Goal: Task Accomplishment & Management: Complete application form

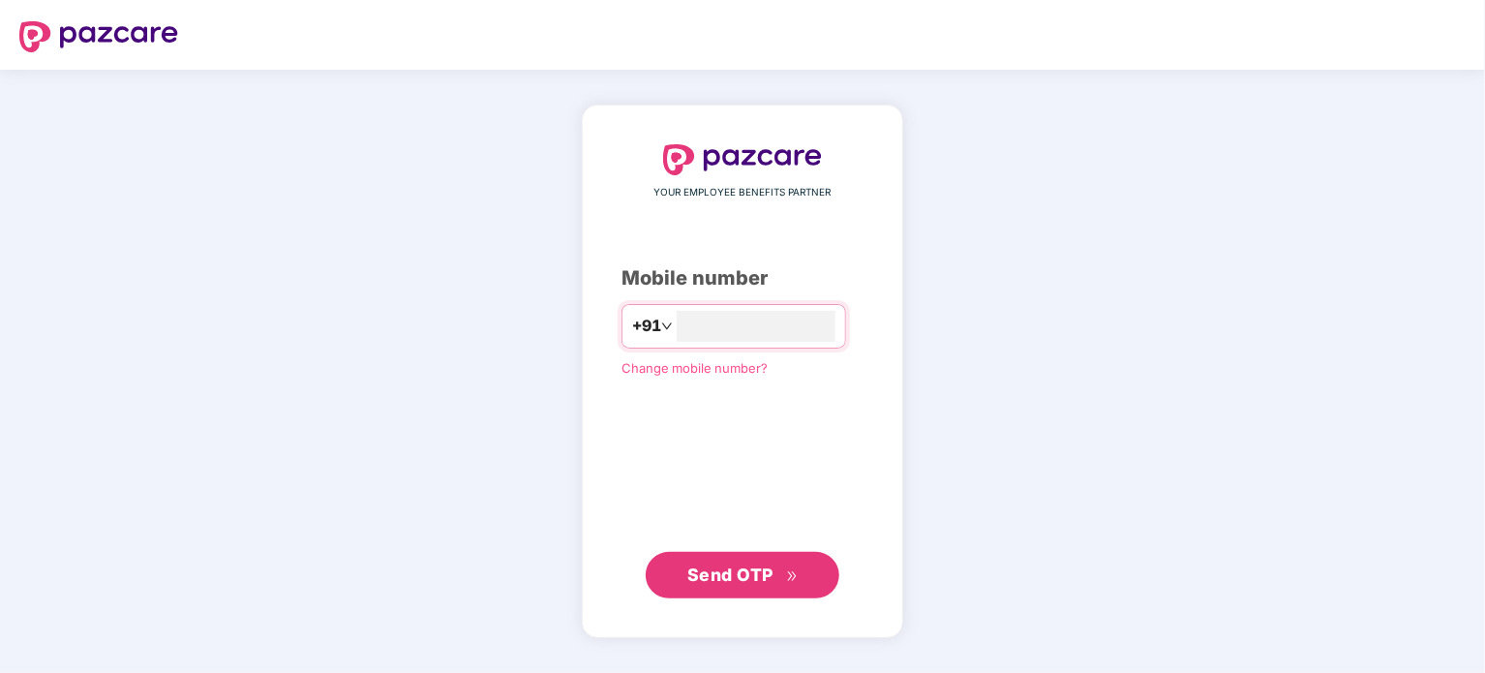
type input "**********"
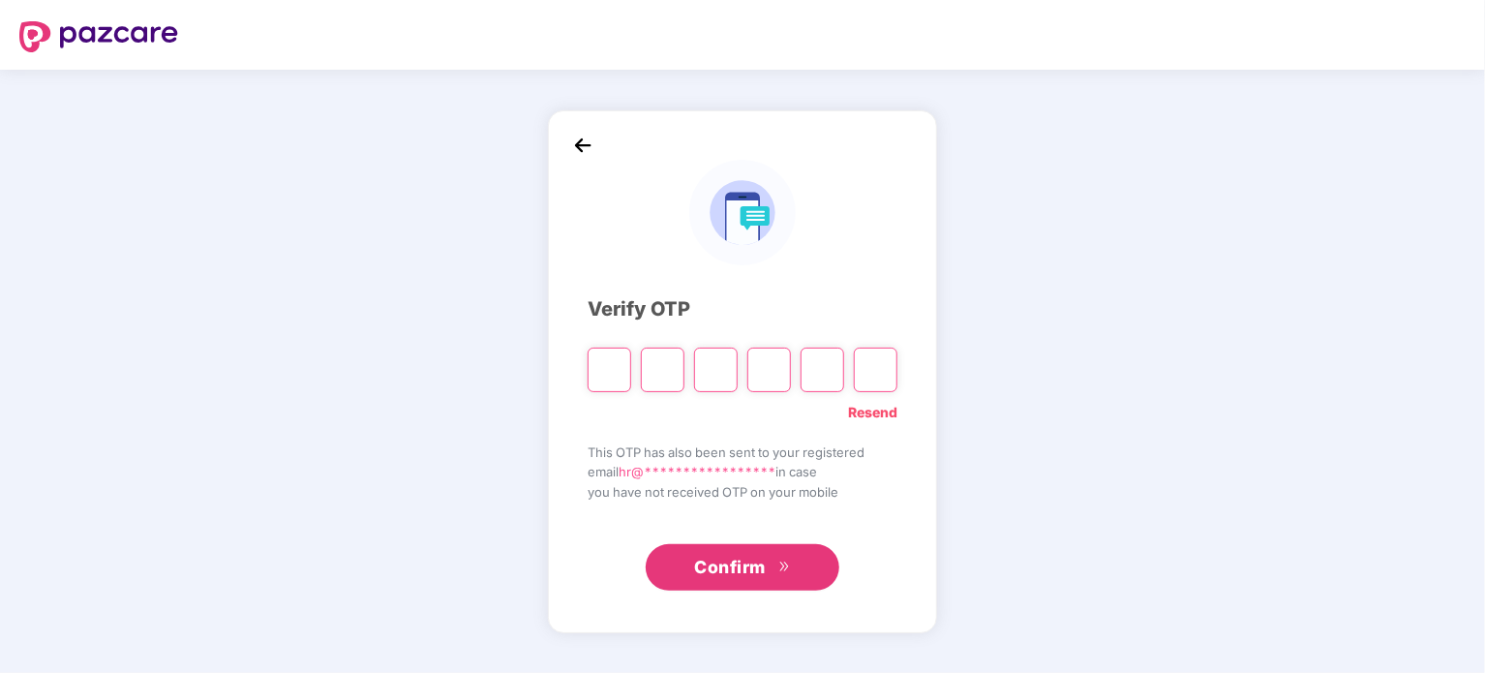
paste input "*"
type input "*"
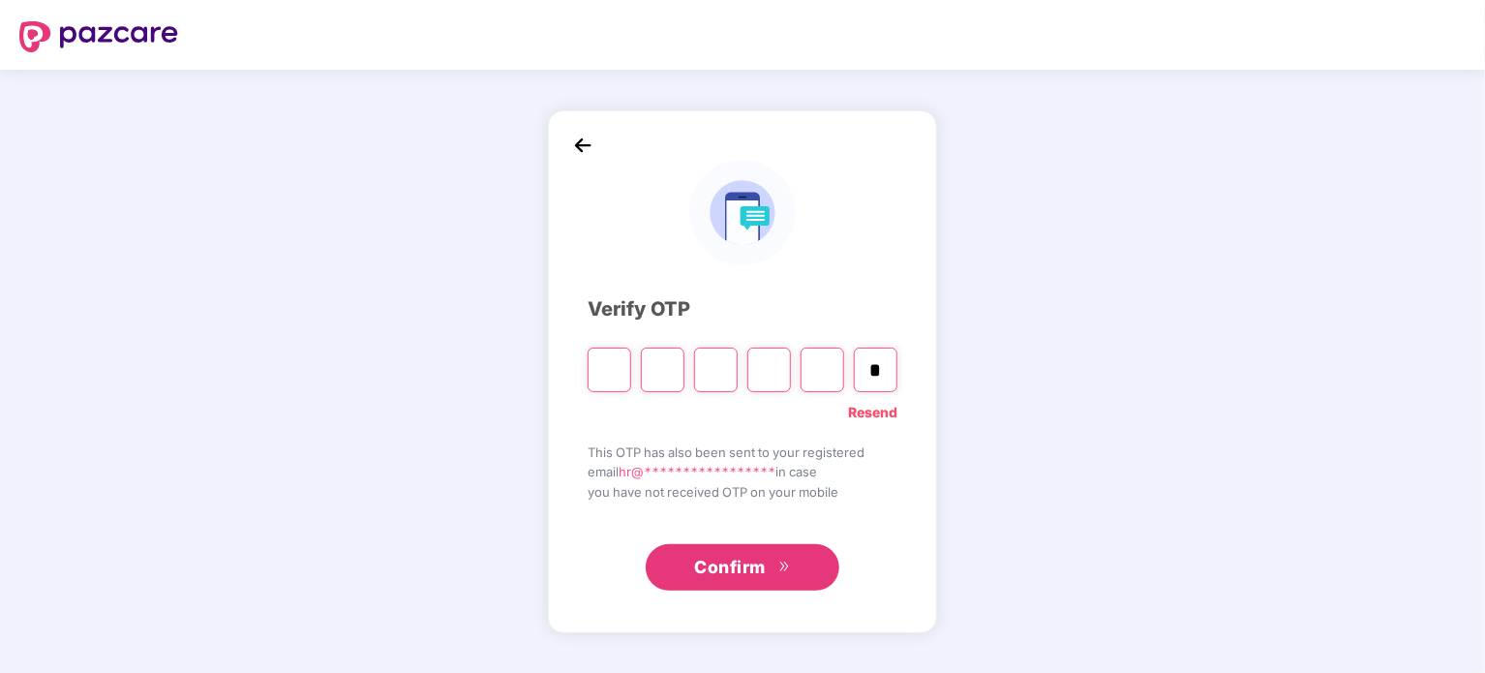
type input "*"
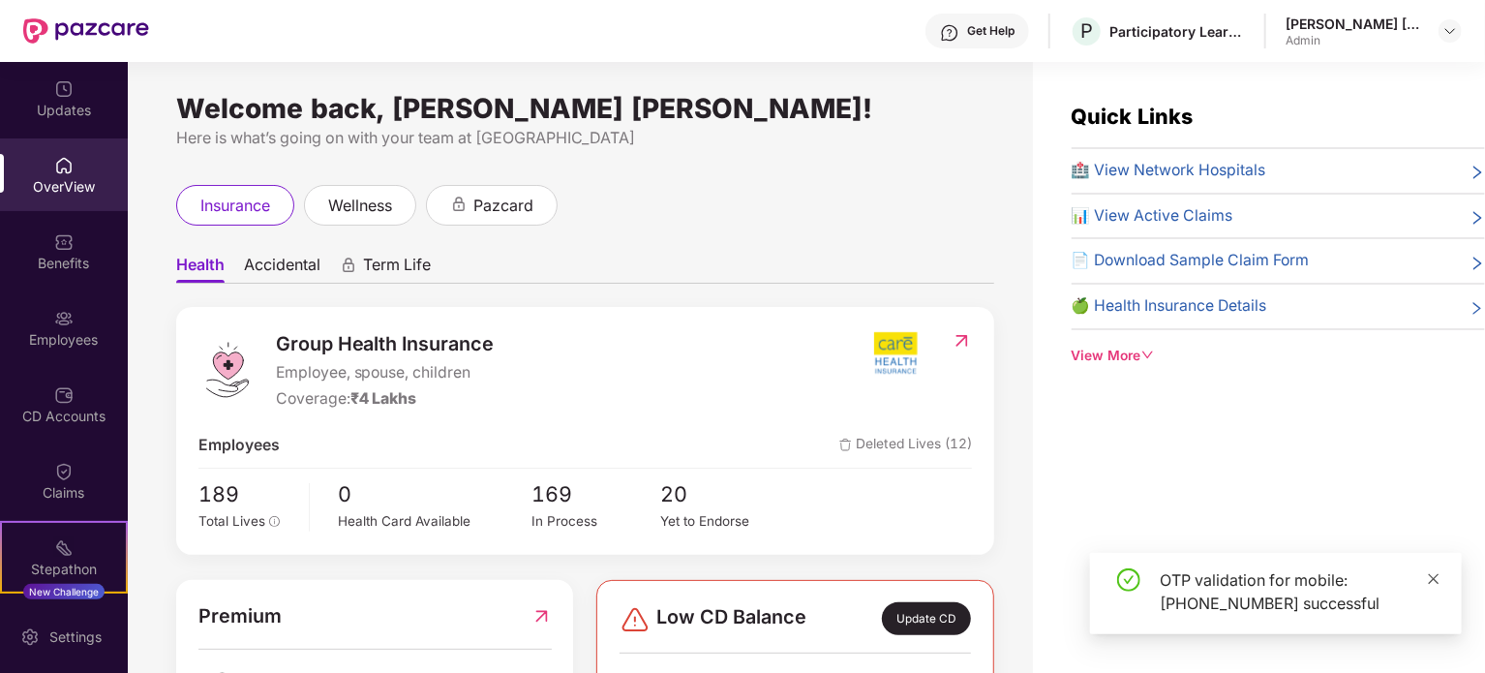
click at [1433, 584] on icon "close" at bounding box center [1434, 579] width 14 height 14
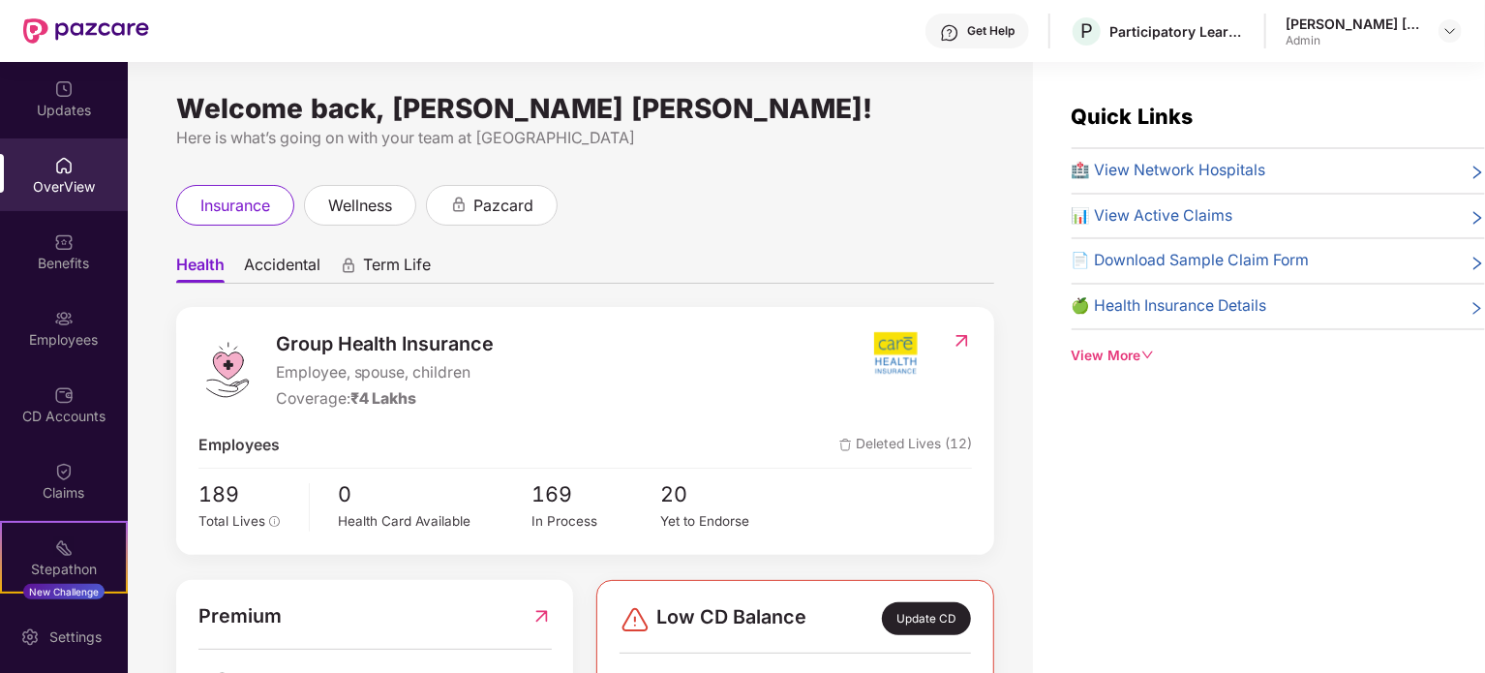
click at [956, 130] on div "Here is what’s going on with your team at [GEOGRAPHIC_DATA]" at bounding box center [585, 138] width 818 height 24
click at [1457, 33] on img at bounding box center [1450, 30] width 15 height 15
click at [829, 135] on div "Here is what’s going on with your team at [GEOGRAPHIC_DATA]" at bounding box center [585, 138] width 818 height 24
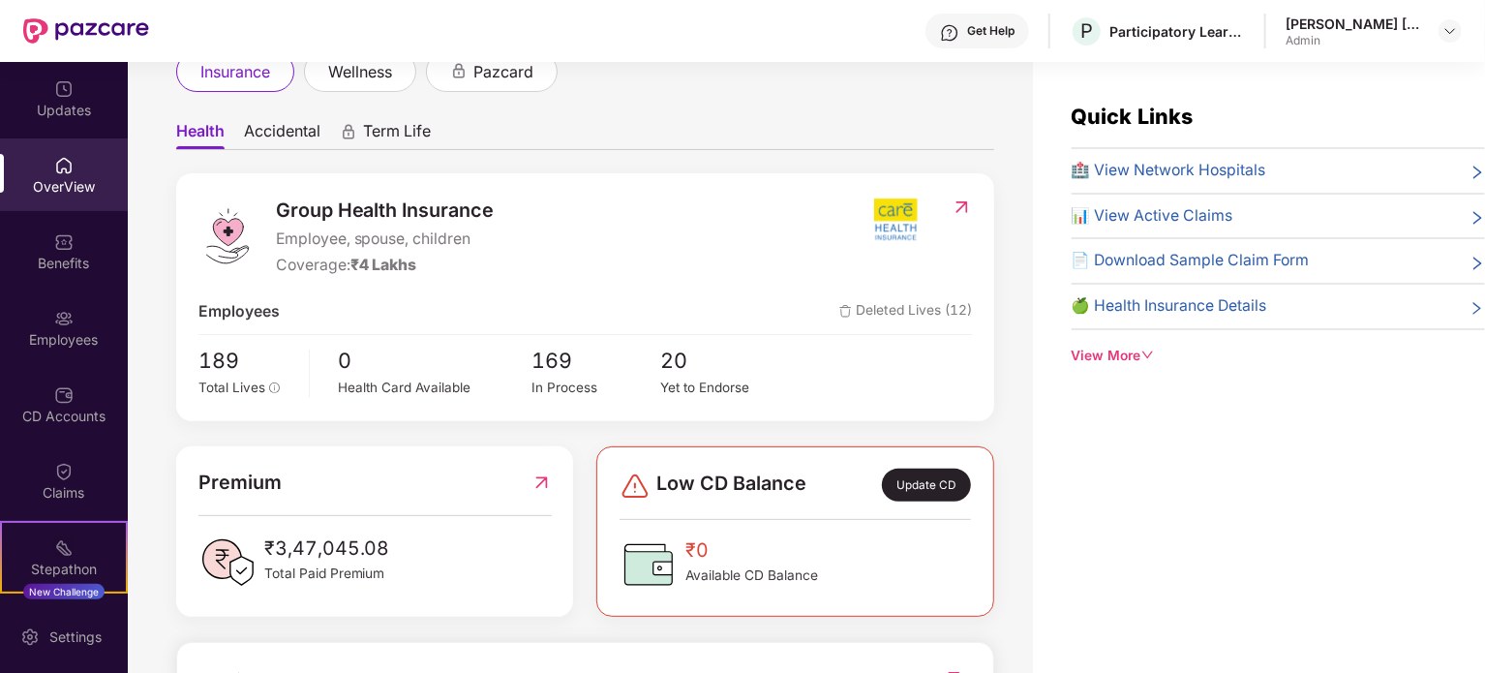
scroll to position [132, 0]
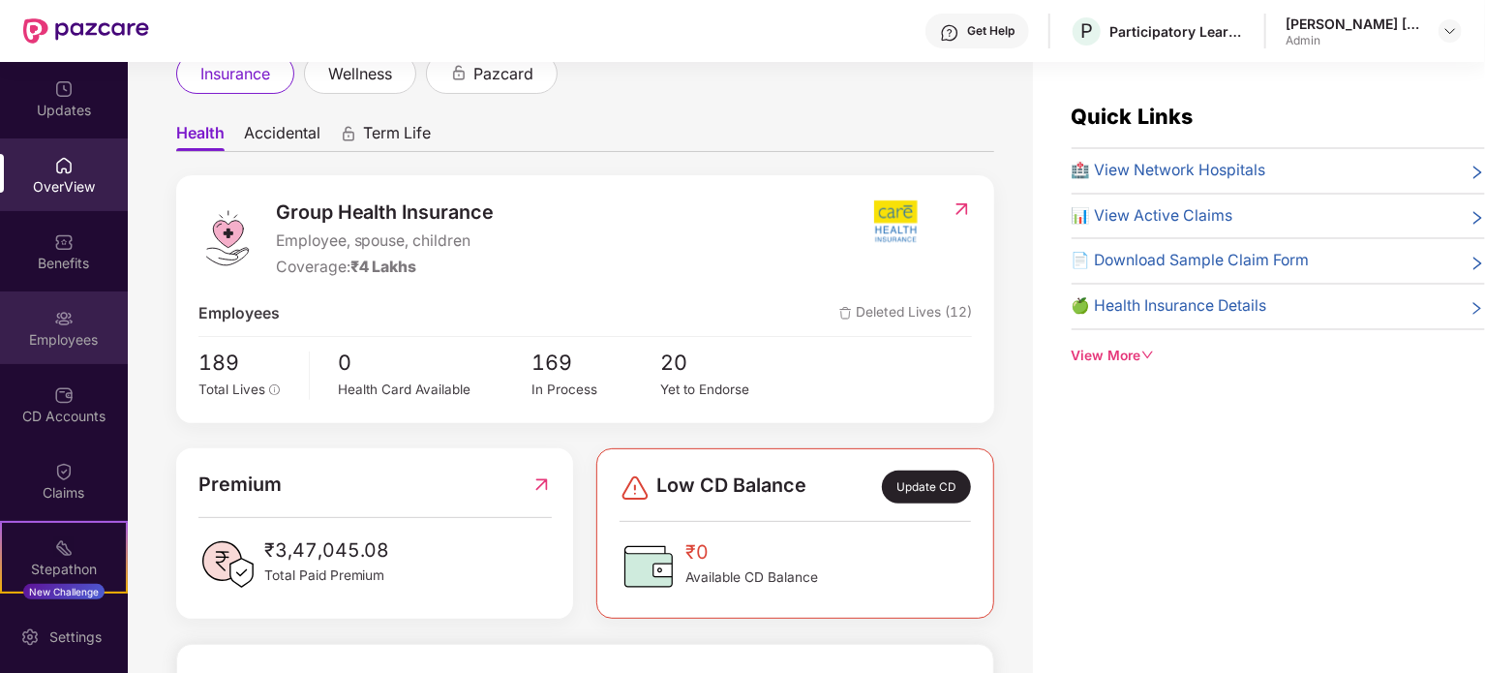
click at [54, 328] on div "Employees" at bounding box center [64, 327] width 128 height 73
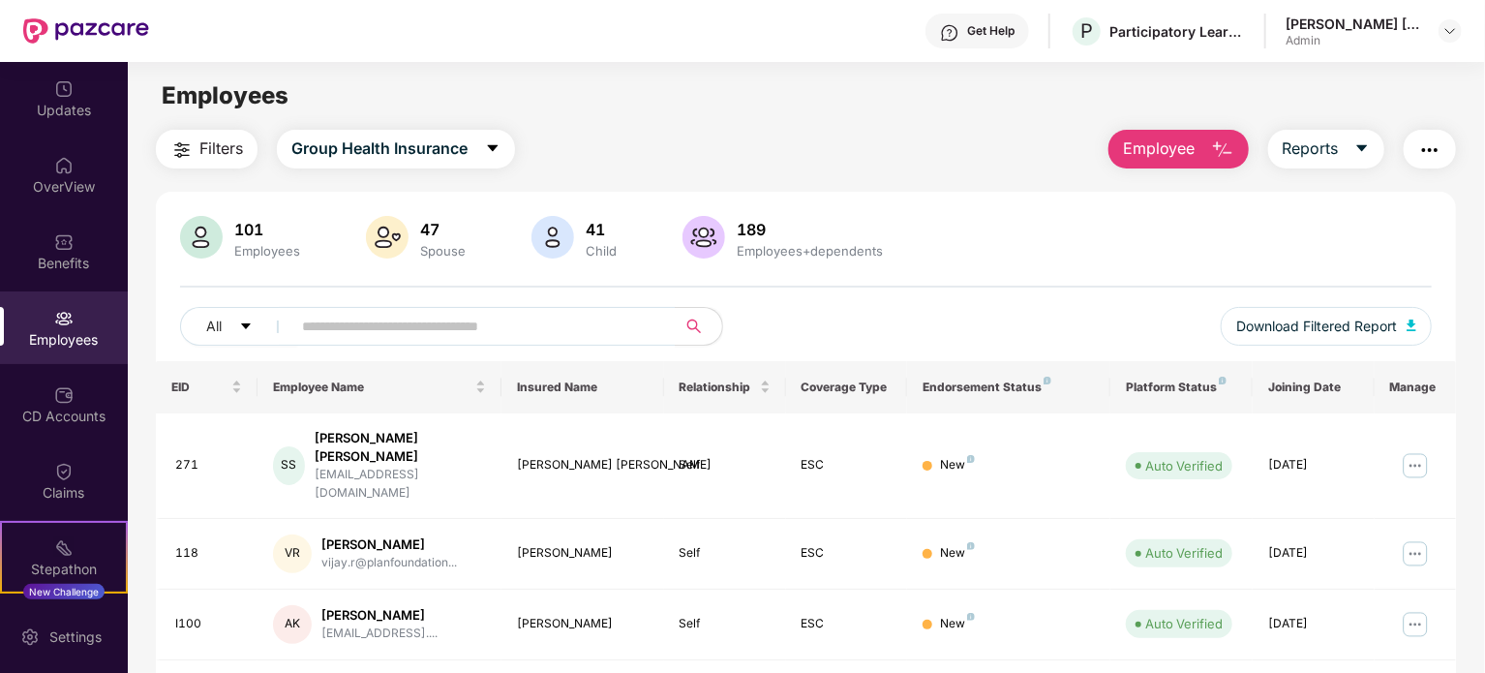
click at [1174, 137] on span "Employee" at bounding box center [1159, 149] width 73 height 24
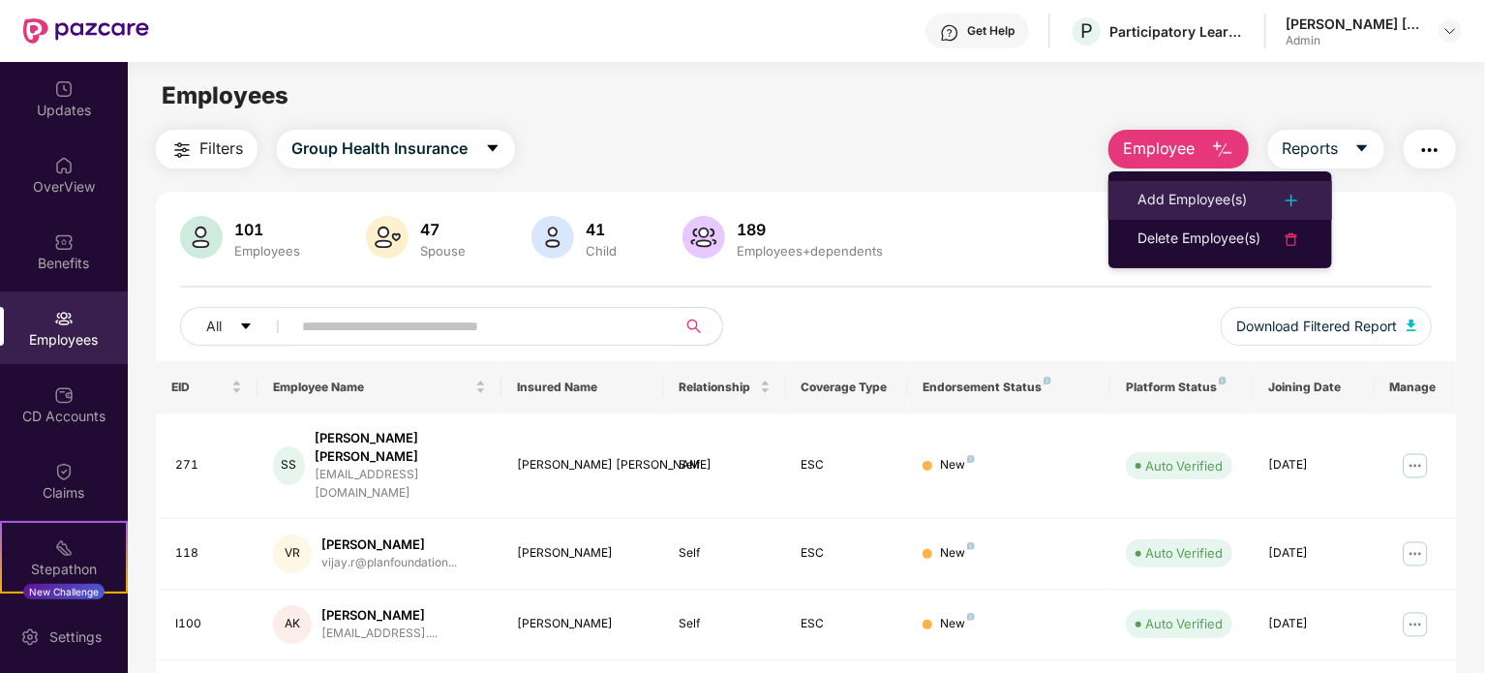
click at [1174, 189] on div "Add Employee(s)" at bounding box center [1192, 200] width 109 height 23
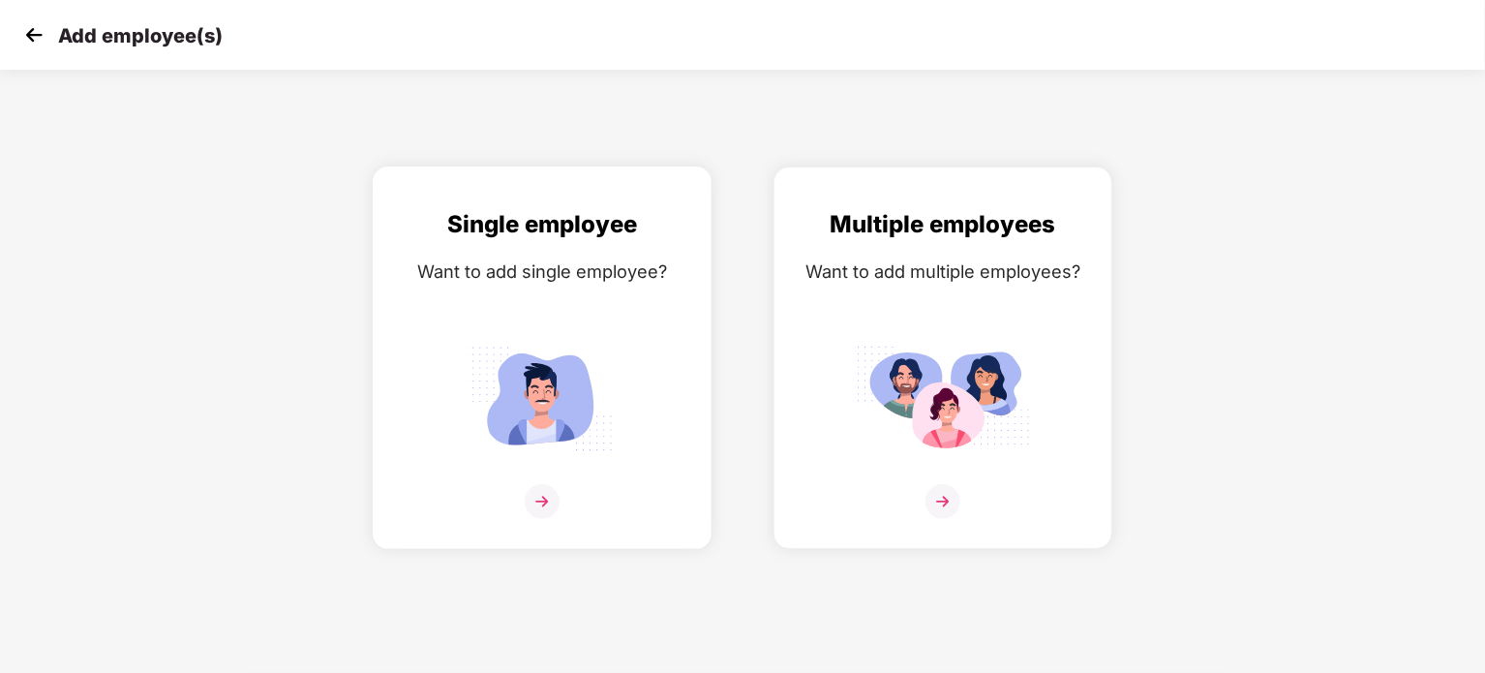
click at [540, 507] on img at bounding box center [542, 501] width 35 height 35
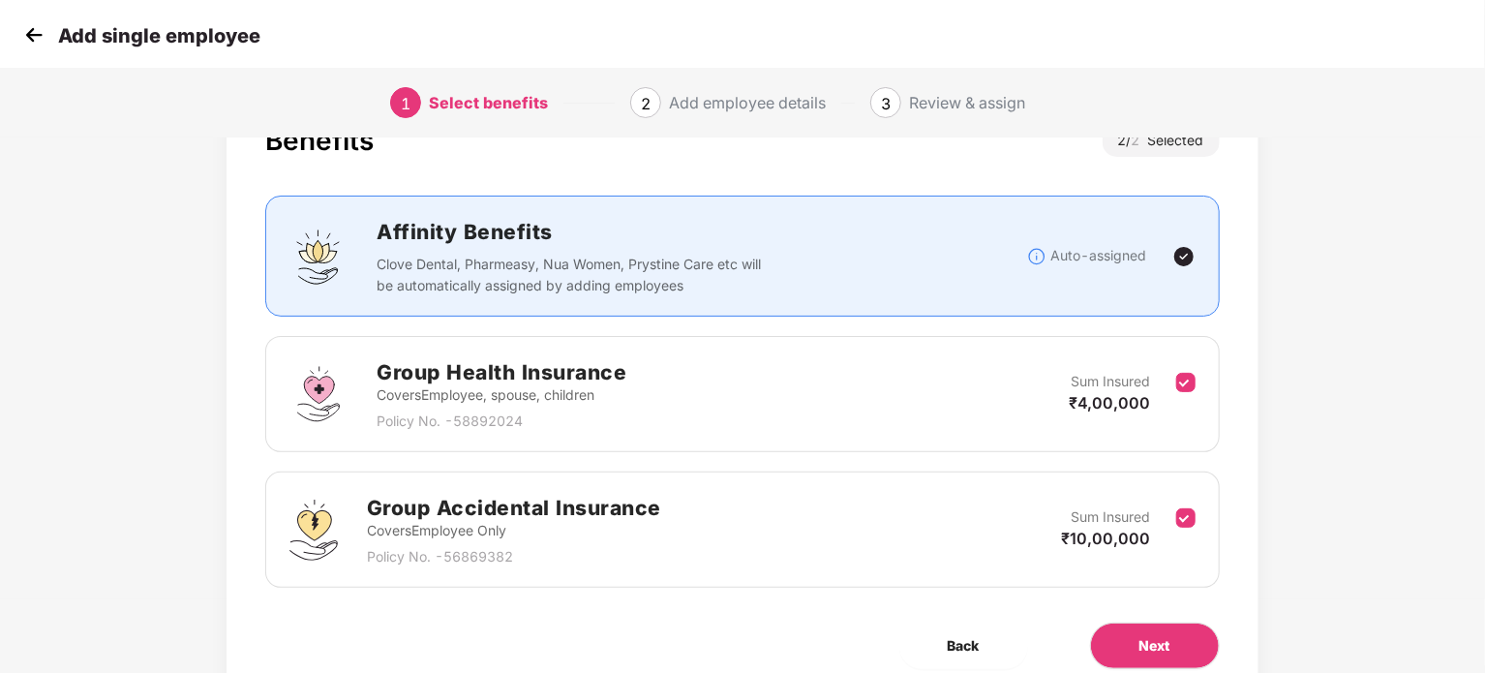
scroll to position [62, 0]
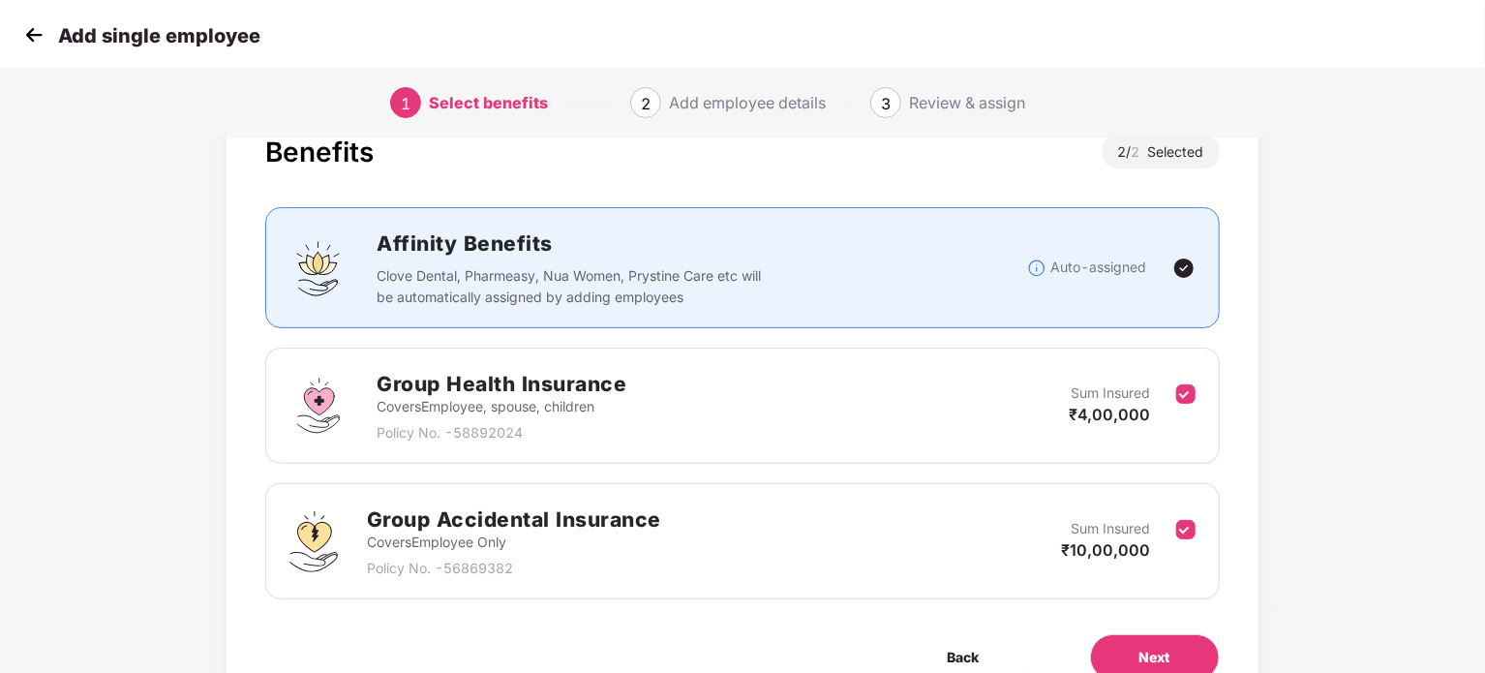
click at [750, 412] on div "Group Health Insurance Covers Employee, spouse, children Policy No. - 58892024 …" at bounding box center [742, 406] width 905 height 76
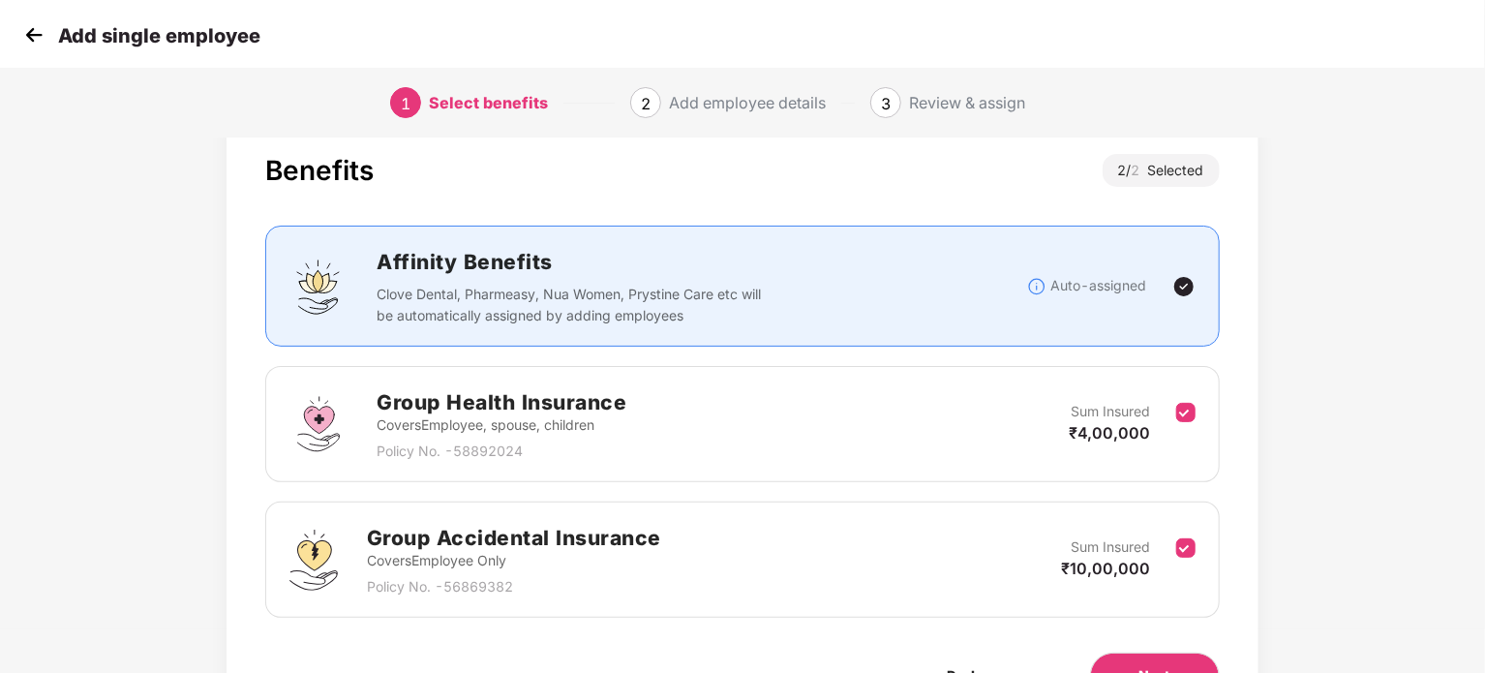
scroll to position [155, 0]
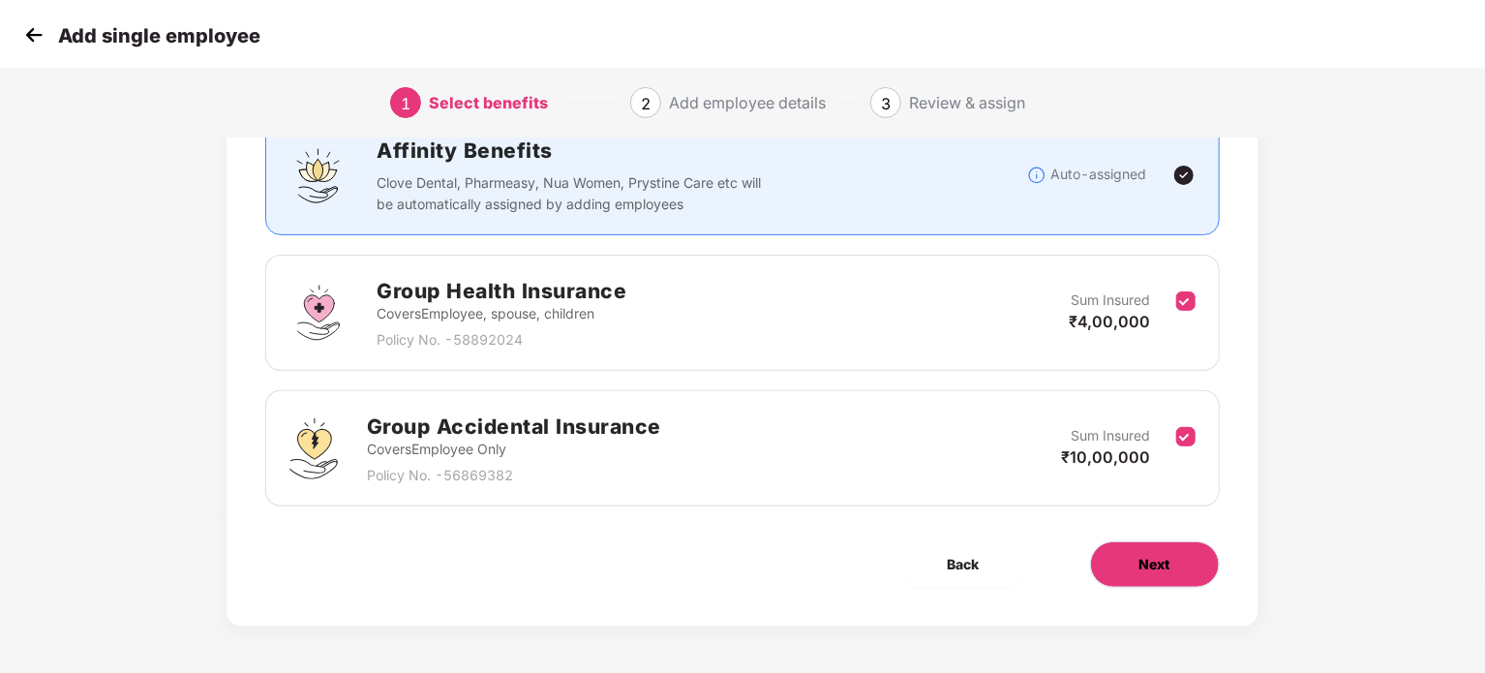
click at [1202, 556] on button "Next" at bounding box center [1155, 564] width 130 height 46
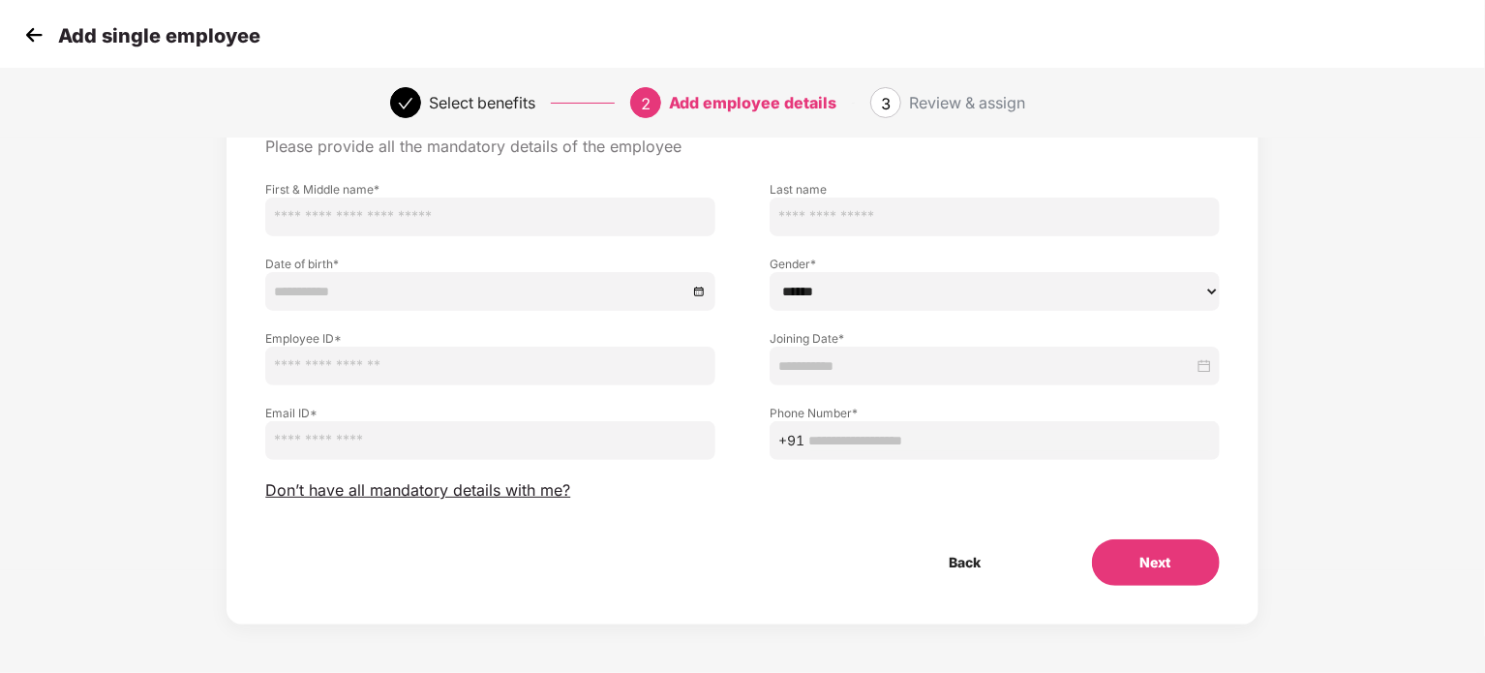
scroll to position [0, 0]
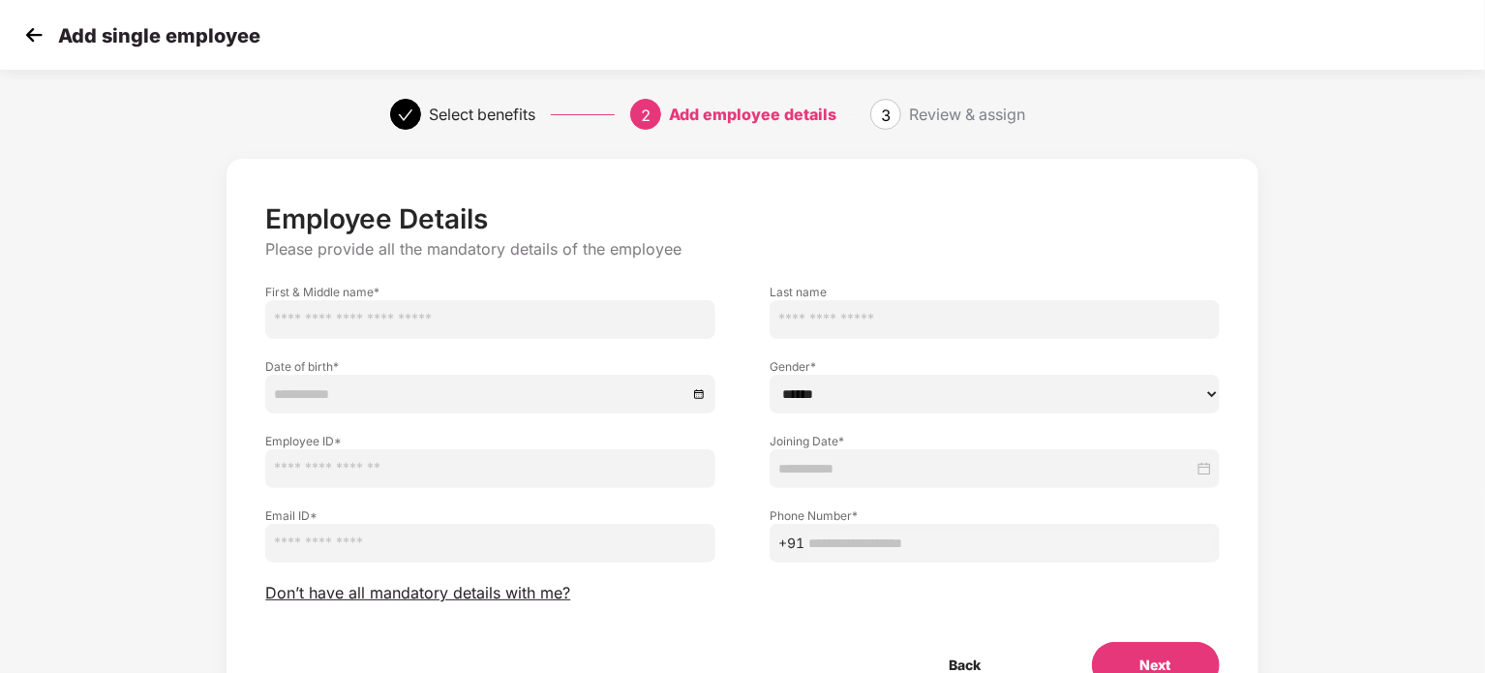
click at [545, 315] on input "text" at bounding box center [490, 319] width 450 height 39
click at [666, 654] on div "Back Next" at bounding box center [742, 665] width 1016 height 46
click at [450, 123] on div "Select benefits" at bounding box center [482, 114] width 107 height 31
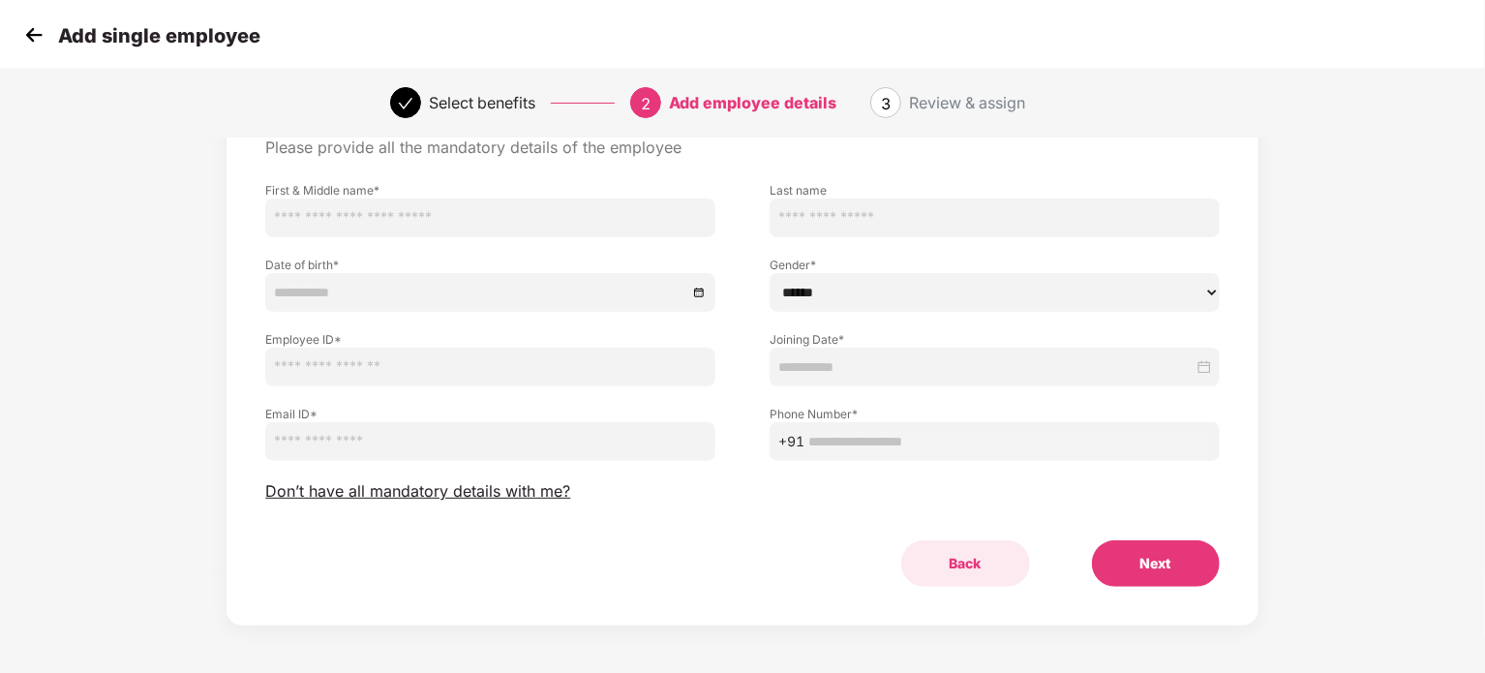
click at [958, 569] on button "Back" at bounding box center [965, 563] width 129 height 46
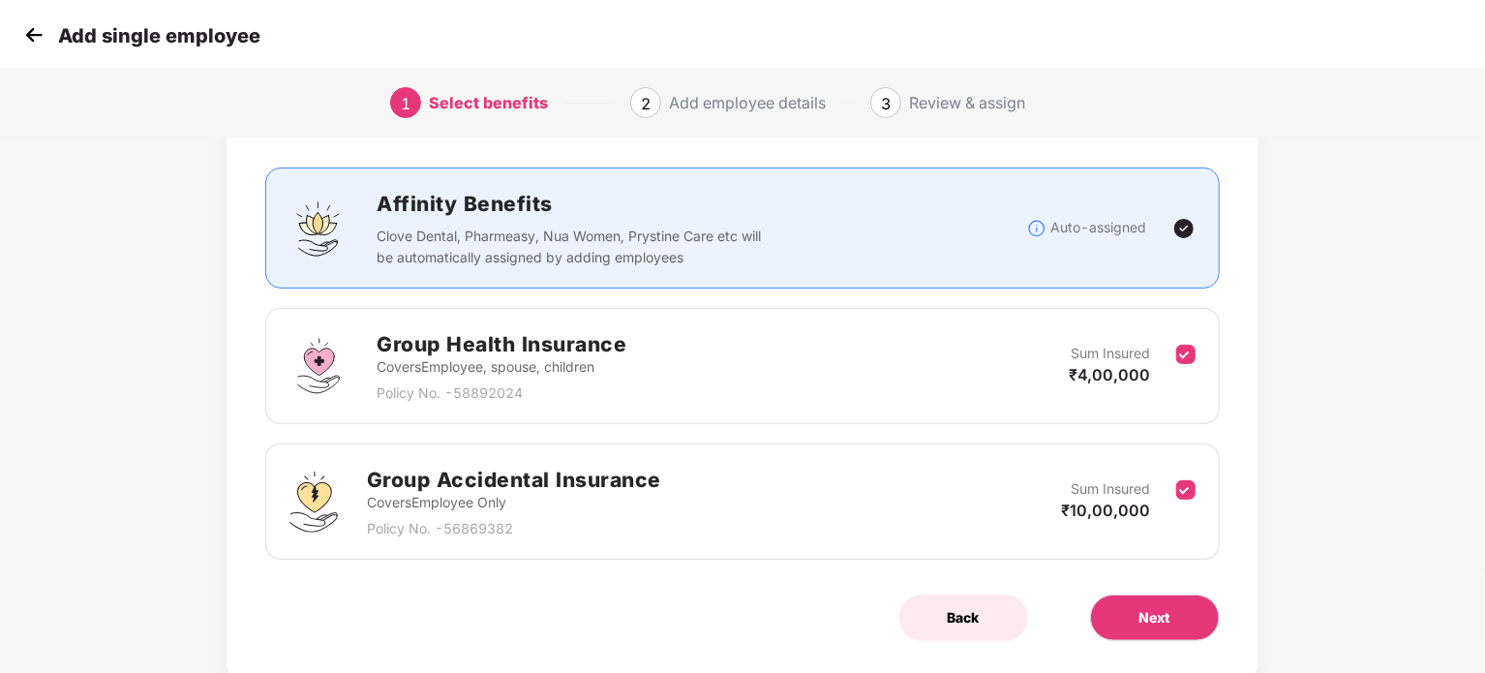
click at [958, 608] on span "Back" at bounding box center [964, 617] width 32 height 21
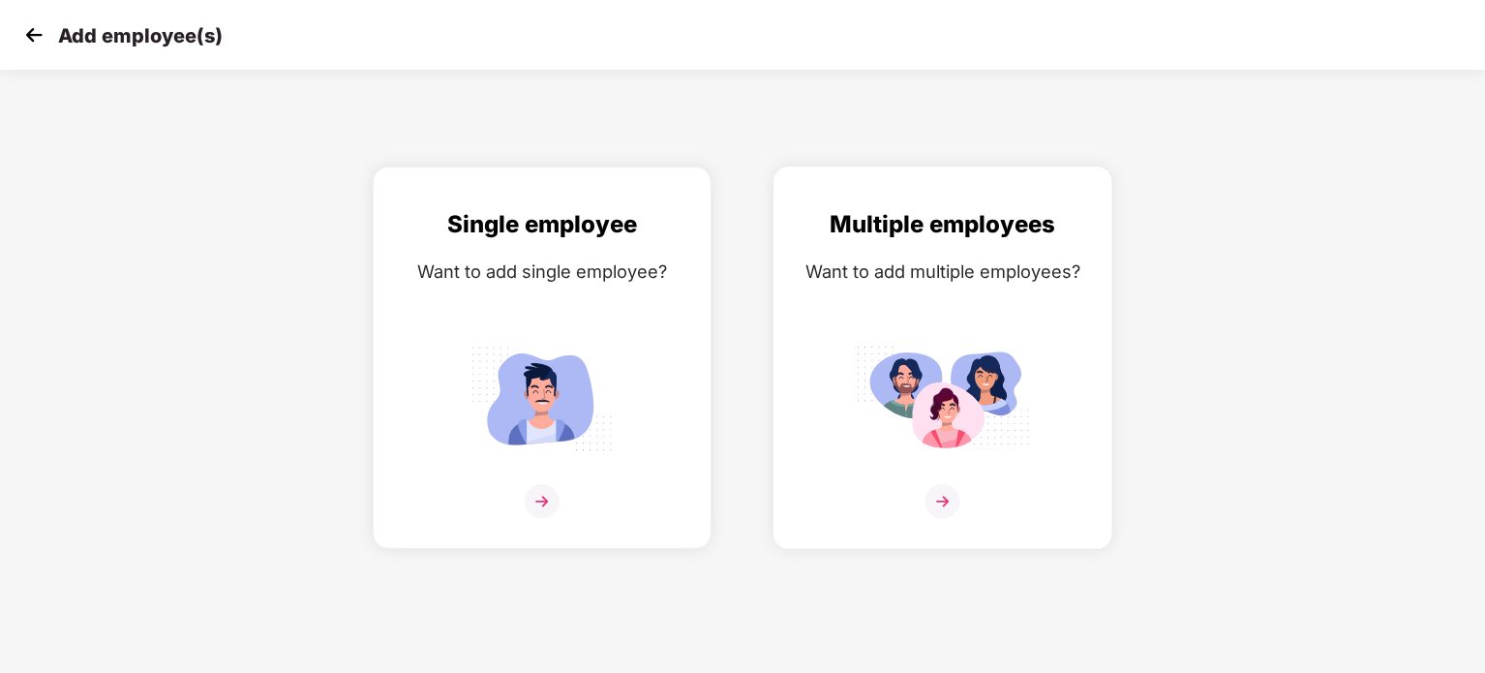
click at [988, 293] on div "Multiple employees Want to add multiple employees?" at bounding box center [943, 374] width 298 height 337
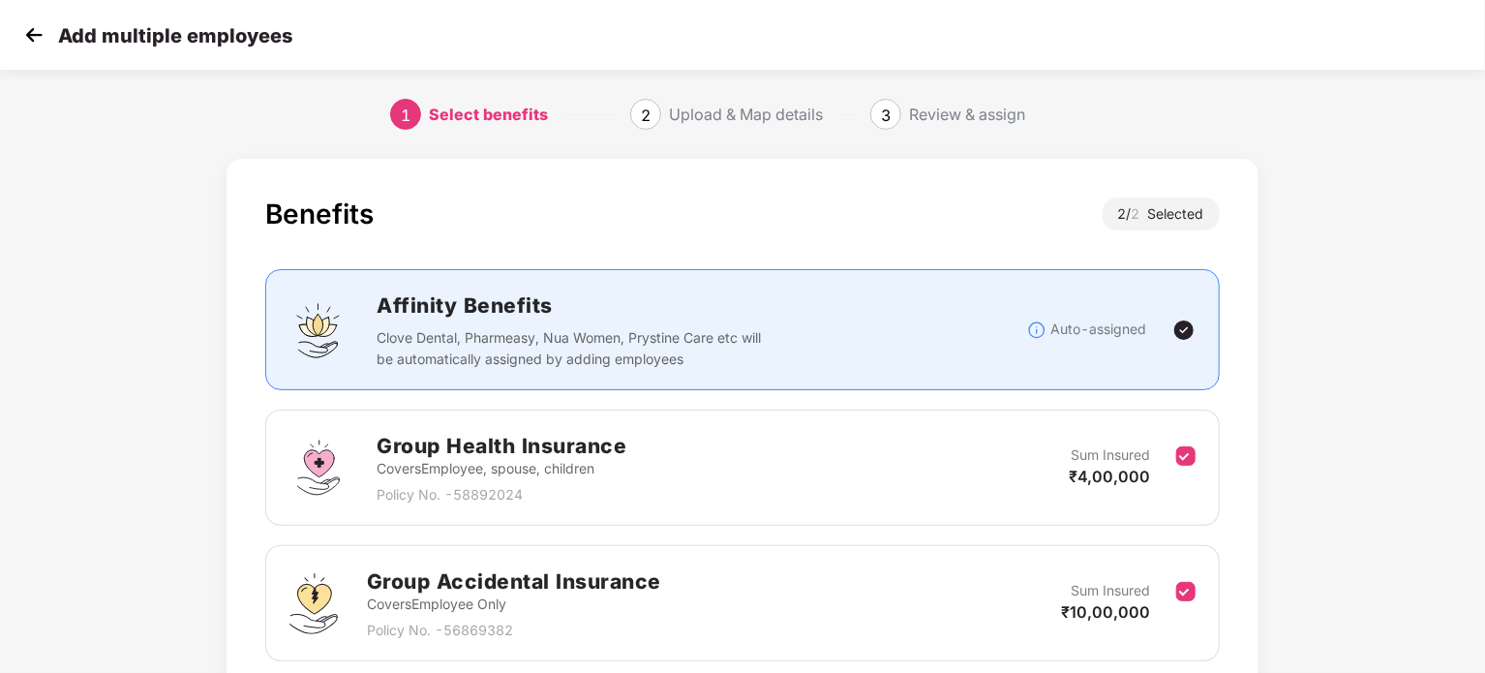
scroll to position [155, 0]
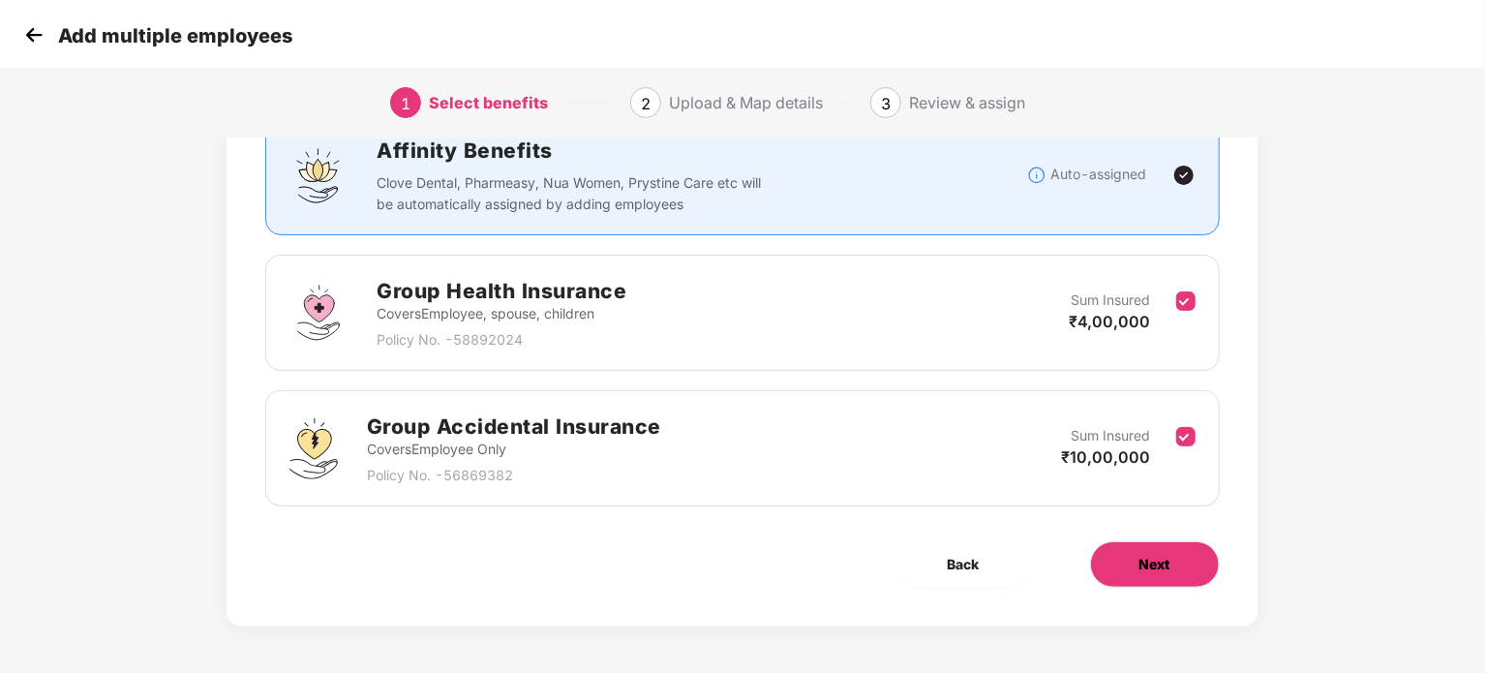
click at [1142, 559] on span "Next" at bounding box center [1155, 564] width 31 height 21
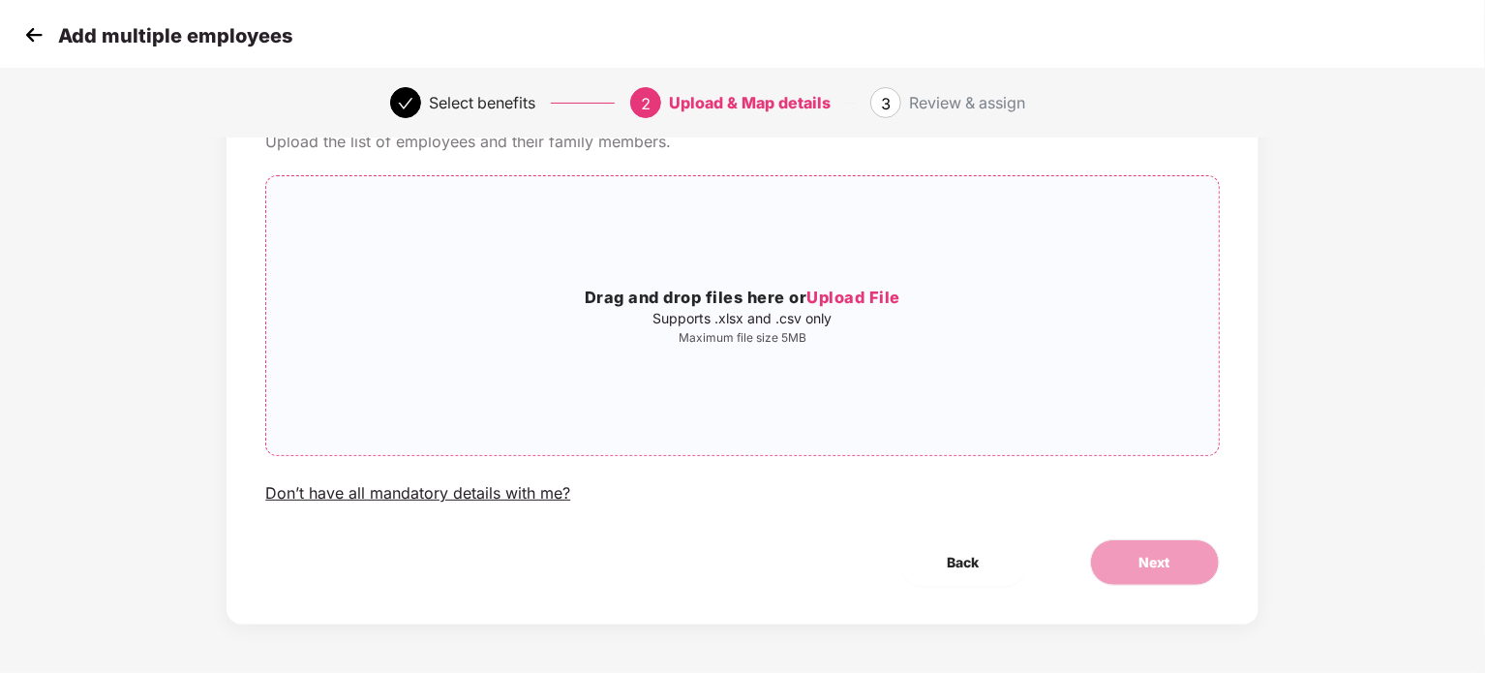
scroll to position [0, 0]
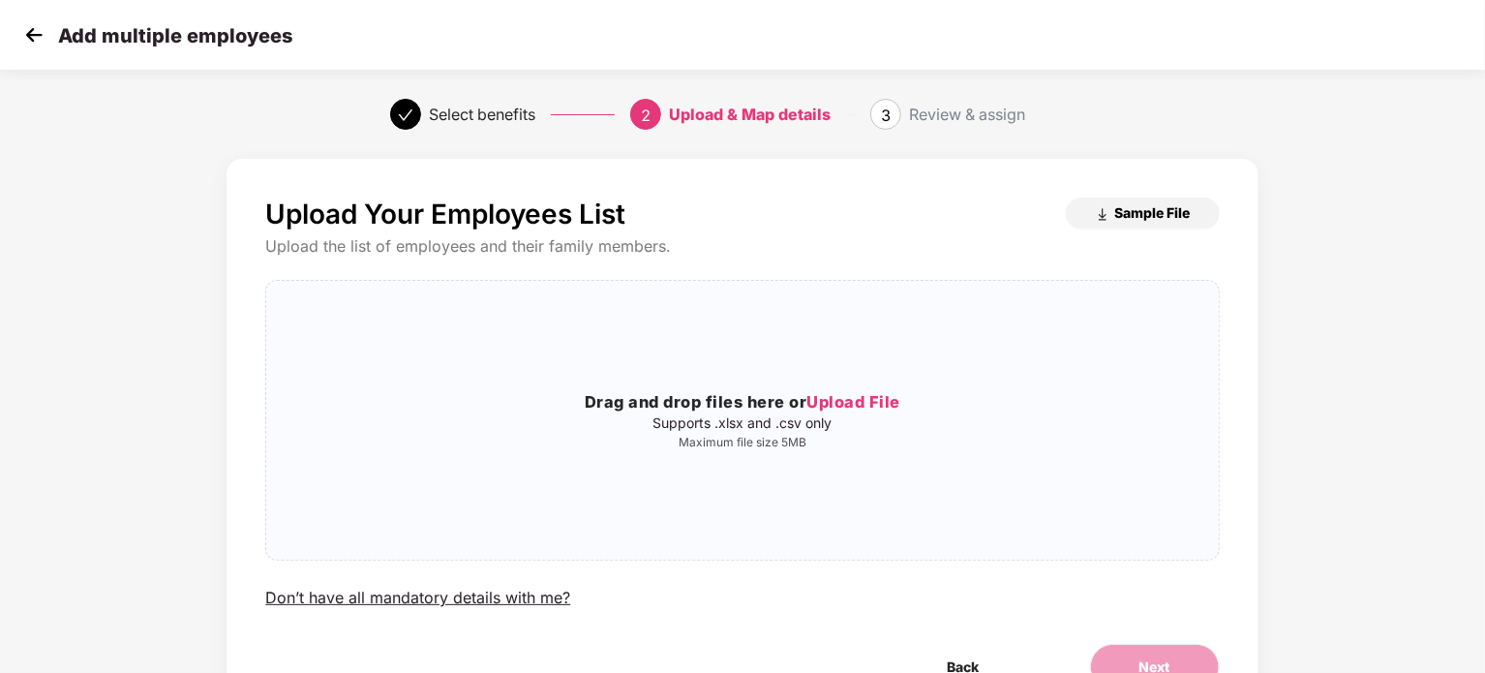
click at [1153, 213] on span "Sample File" at bounding box center [1153, 212] width 76 height 18
click at [841, 399] on span "Upload File" at bounding box center [854, 401] width 94 height 19
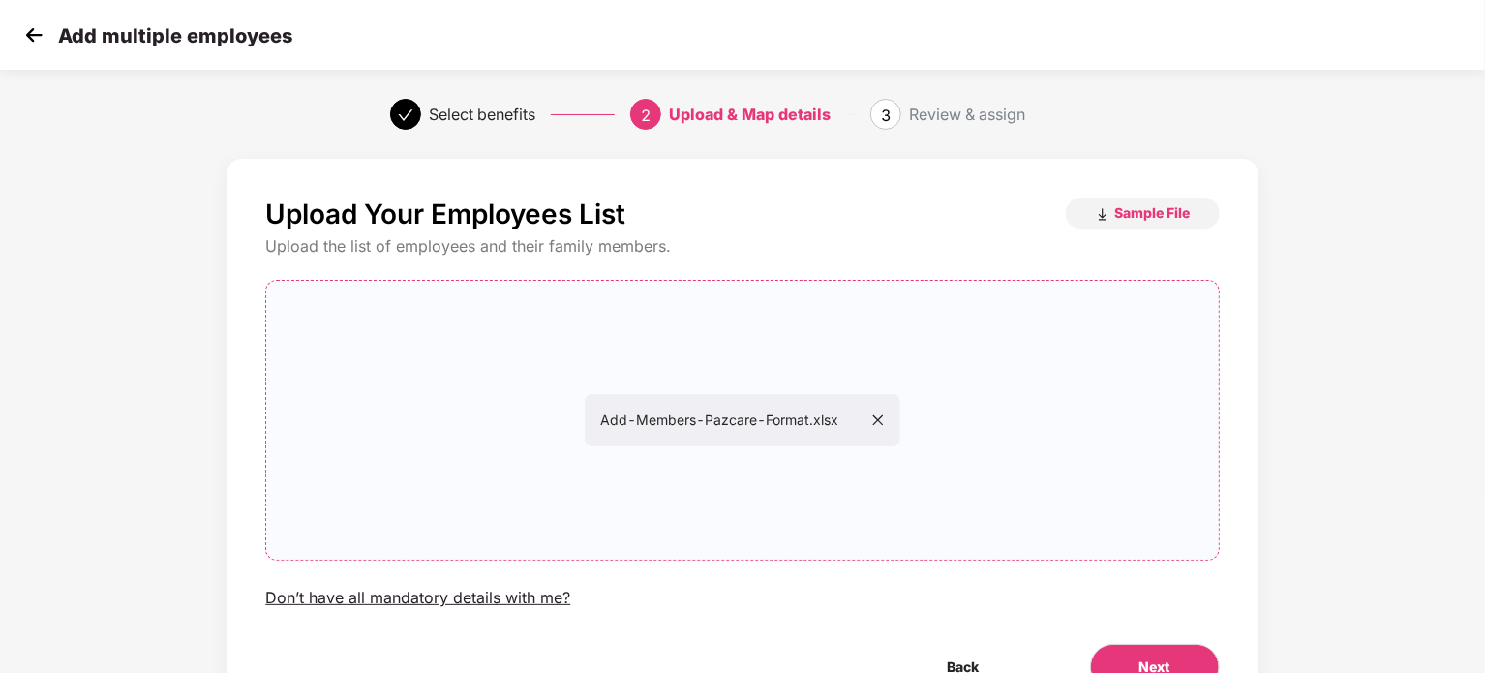
scroll to position [105, 0]
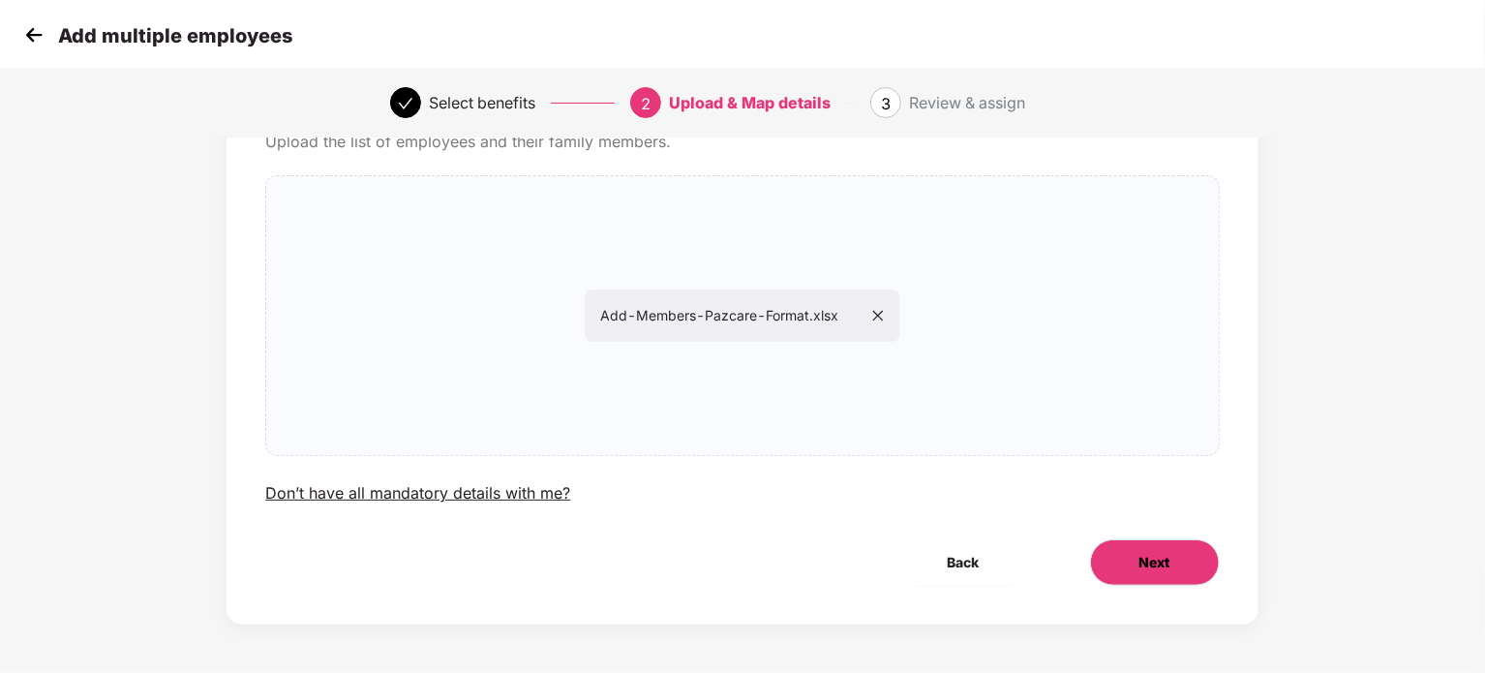
click at [1163, 558] on span "Next" at bounding box center [1155, 562] width 31 height 21
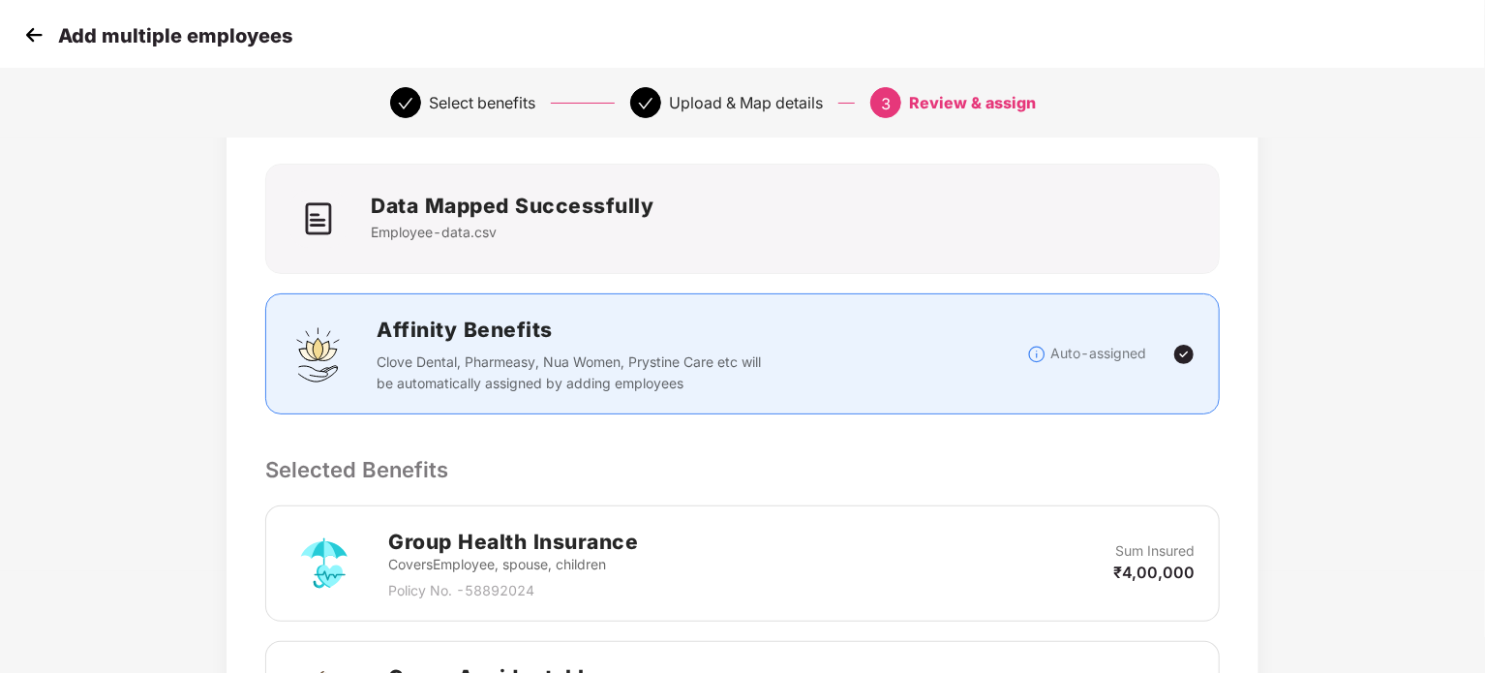
scroll to position [0, 0]
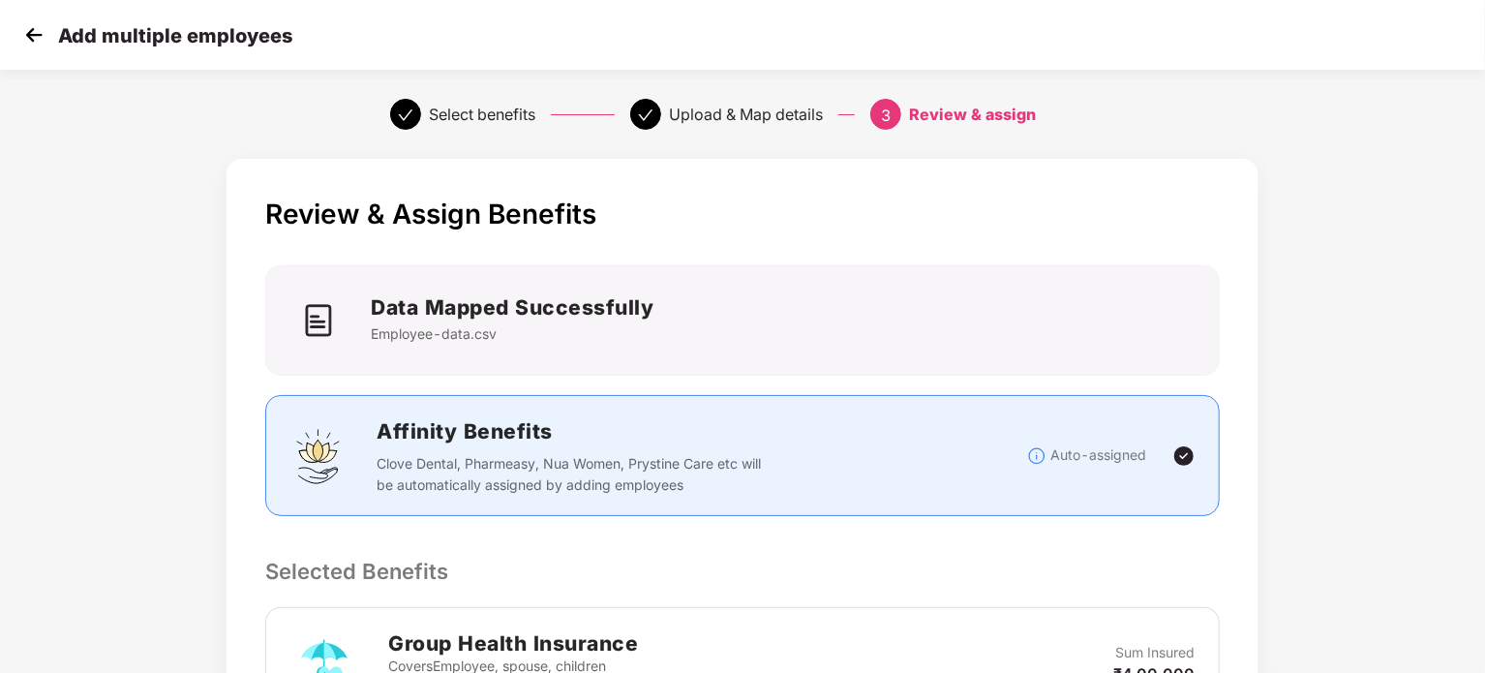
click at [672, 308] on div "Data Mapped Successfully Employee-data.csv" at bounding box center [742, 320] width 929 height 58
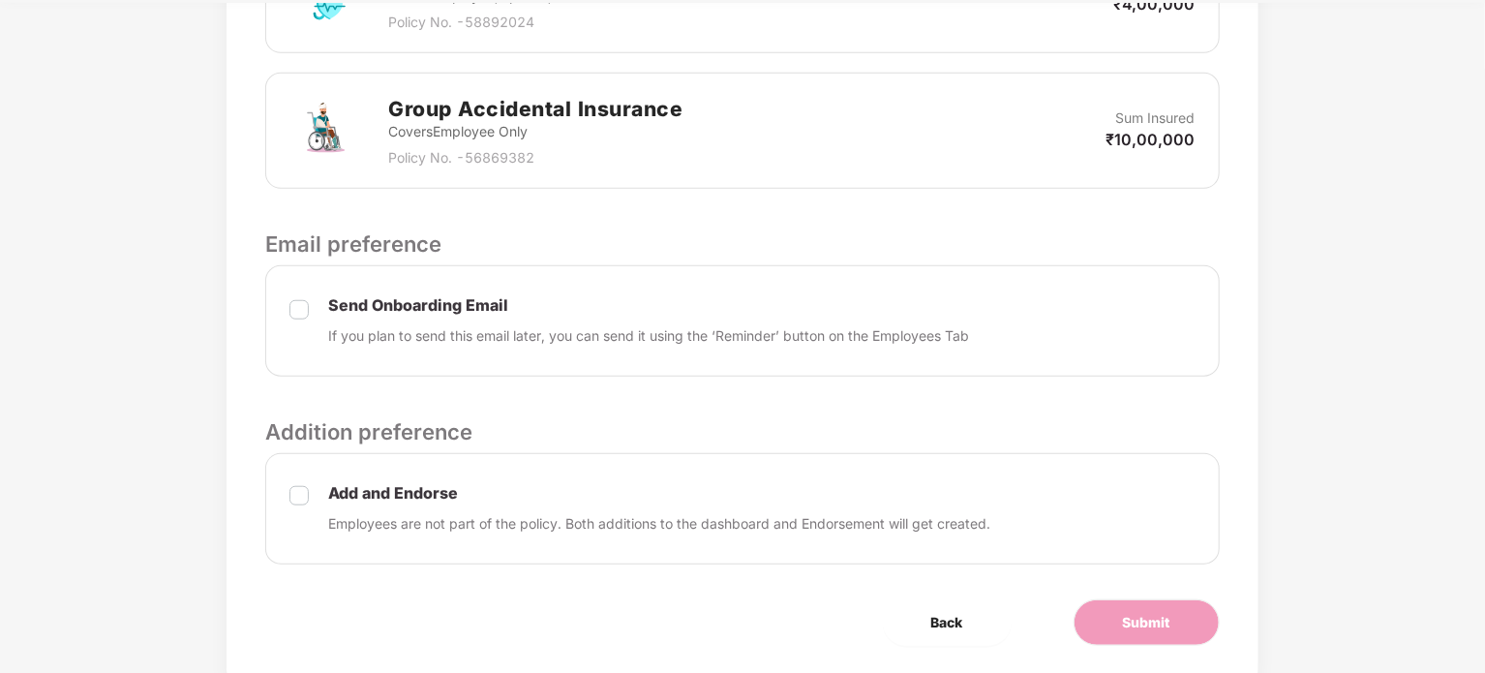
scroll to position [727, 0]
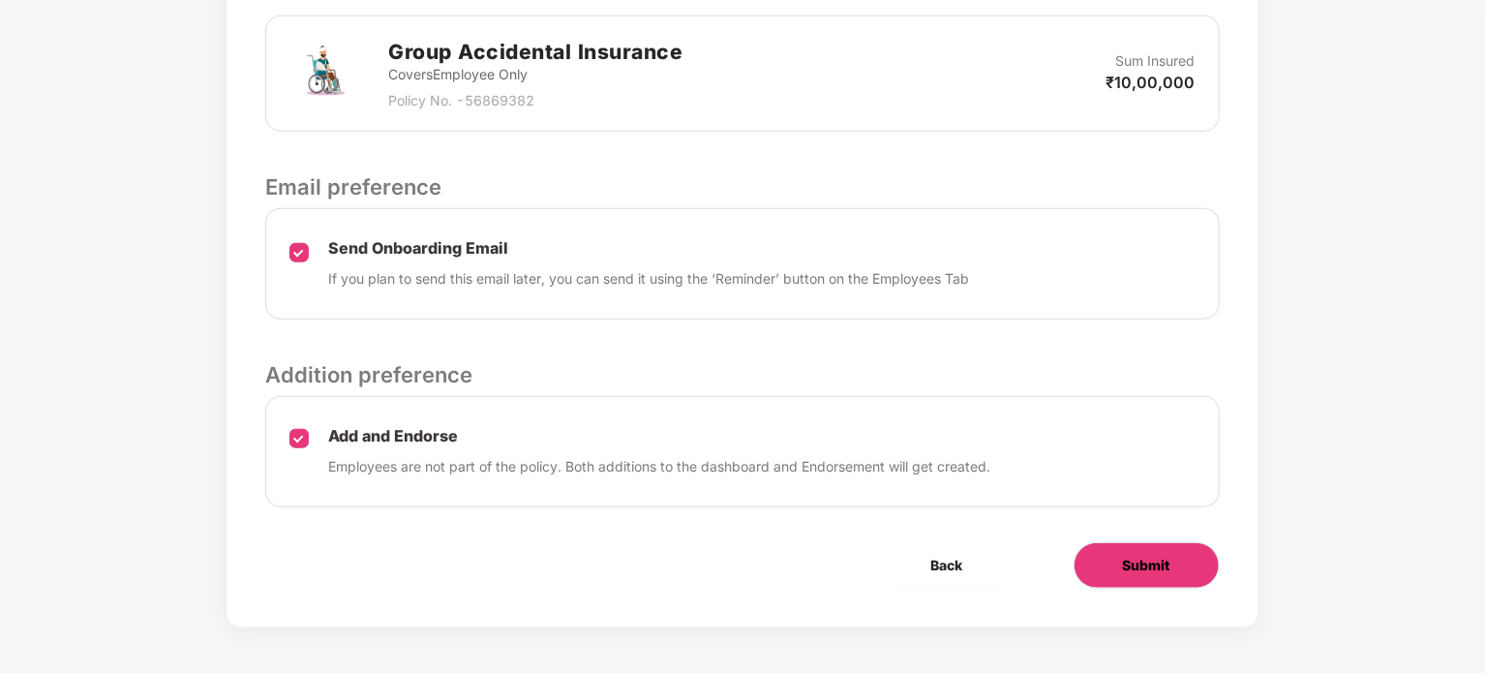
click at [1142, 570] on span "Submit" at bounding box center [1146, 565] width 47 height 21
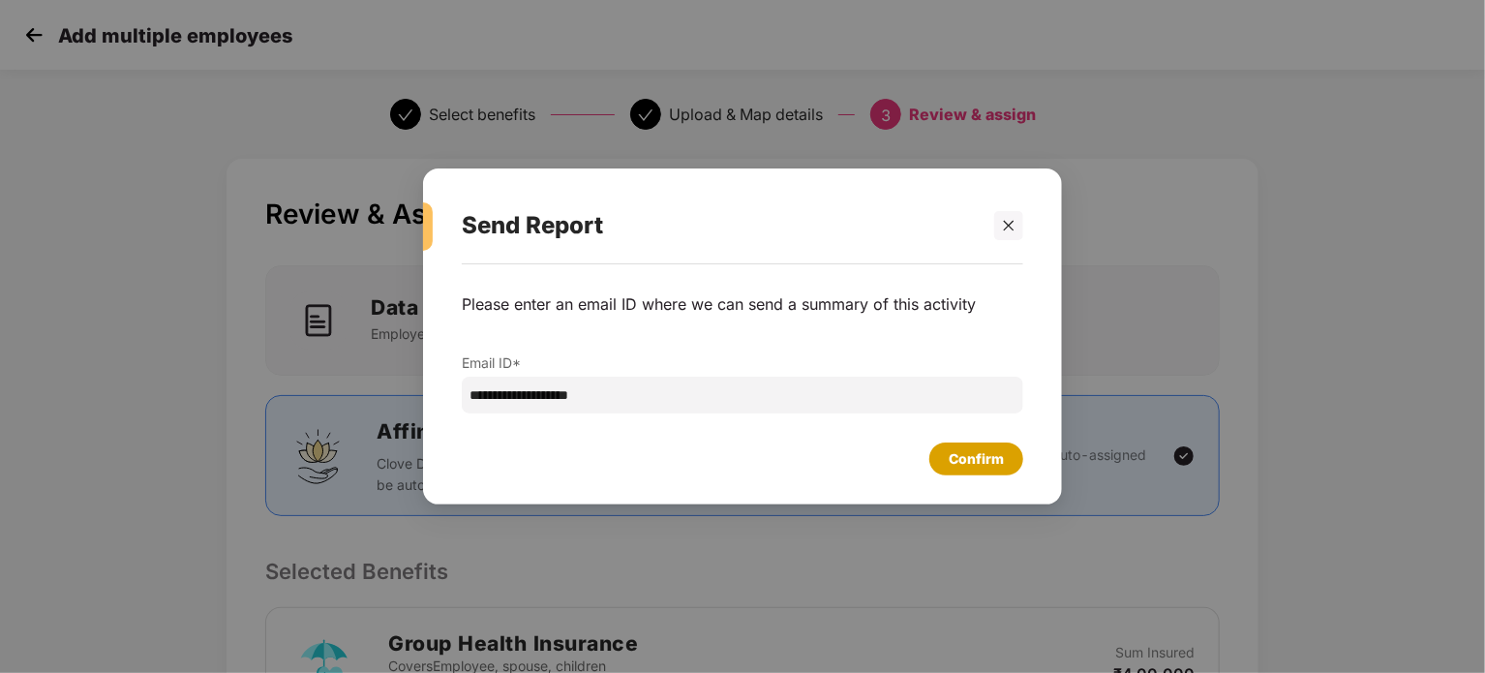
click at [967, 455] on div "Confirm" at bounding box center [976, 458] width 55 height 21
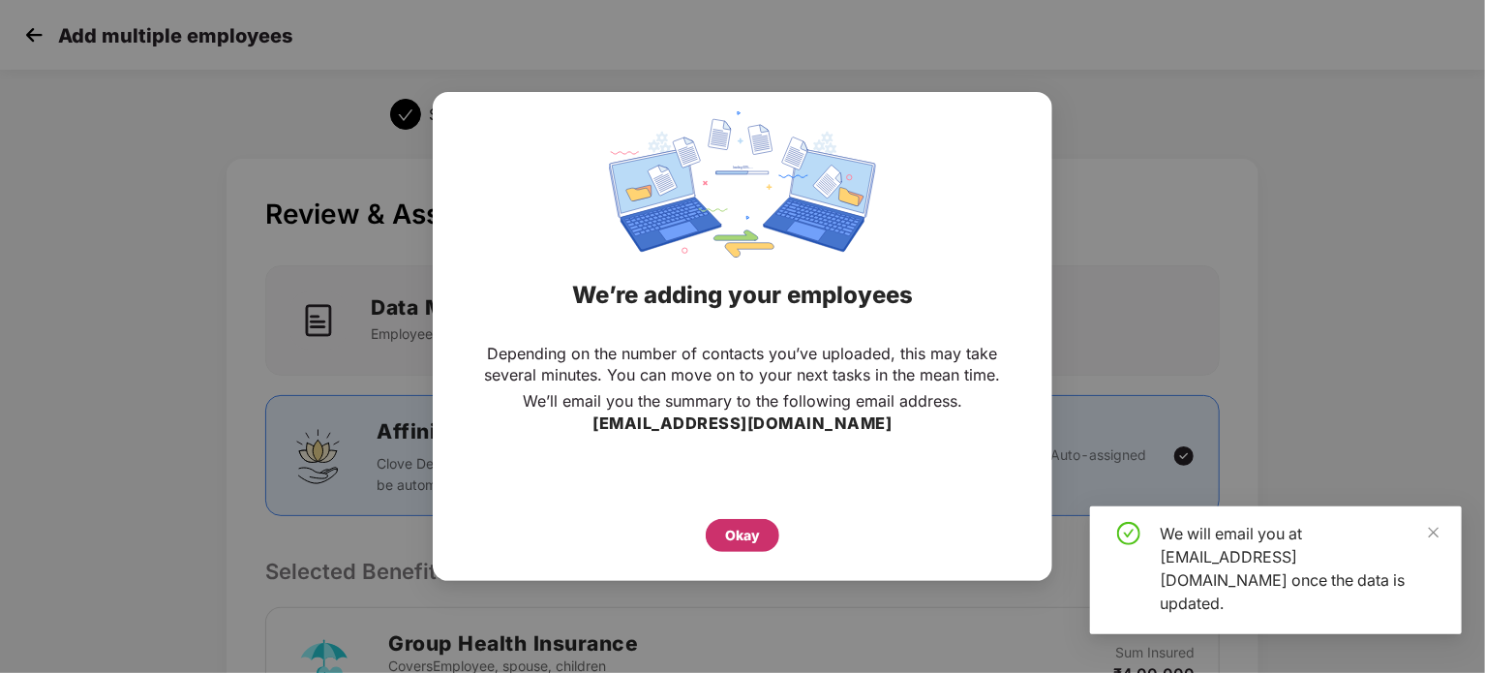
click at [742, 538] on div "Okay" at bounding box center [742, 535] width 35 height 21
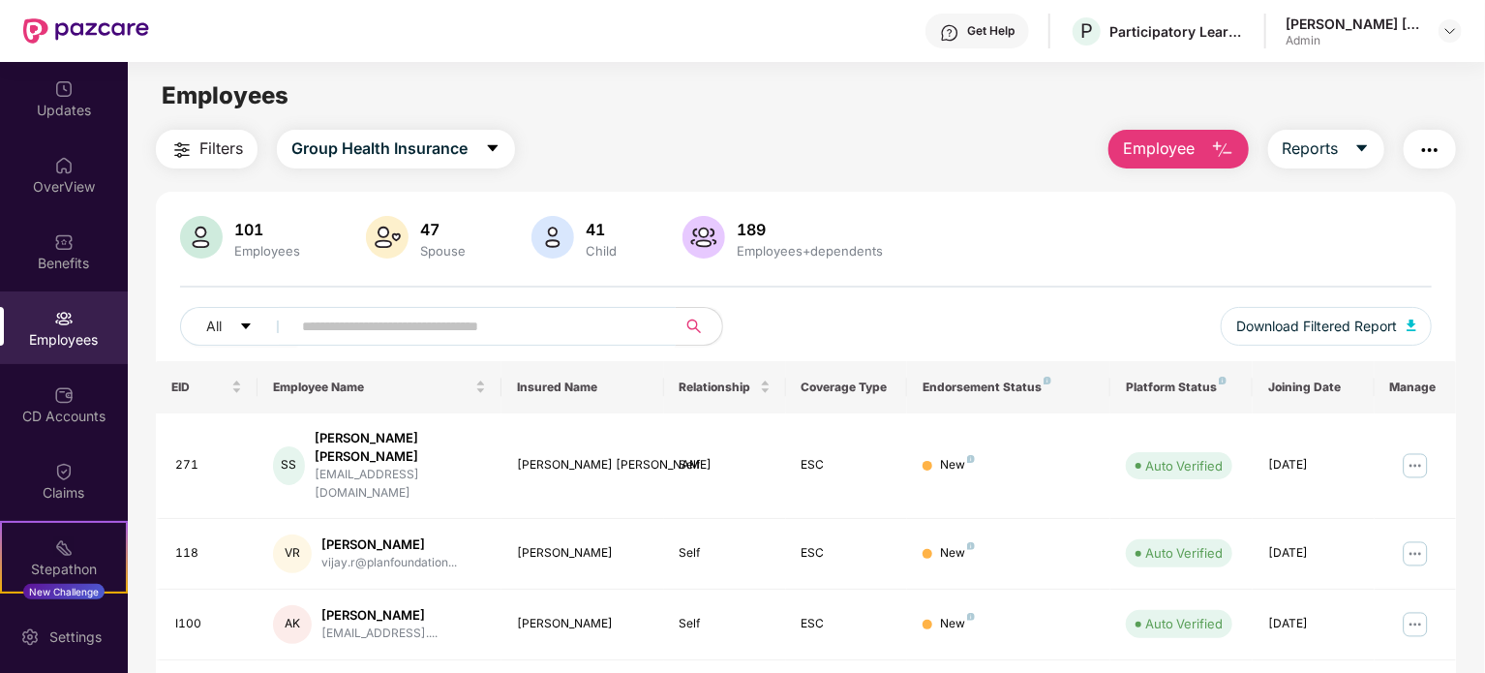
click at [430, 324] on input "text" at bounding box center [476, 326] width 348 height 29
type input "***"
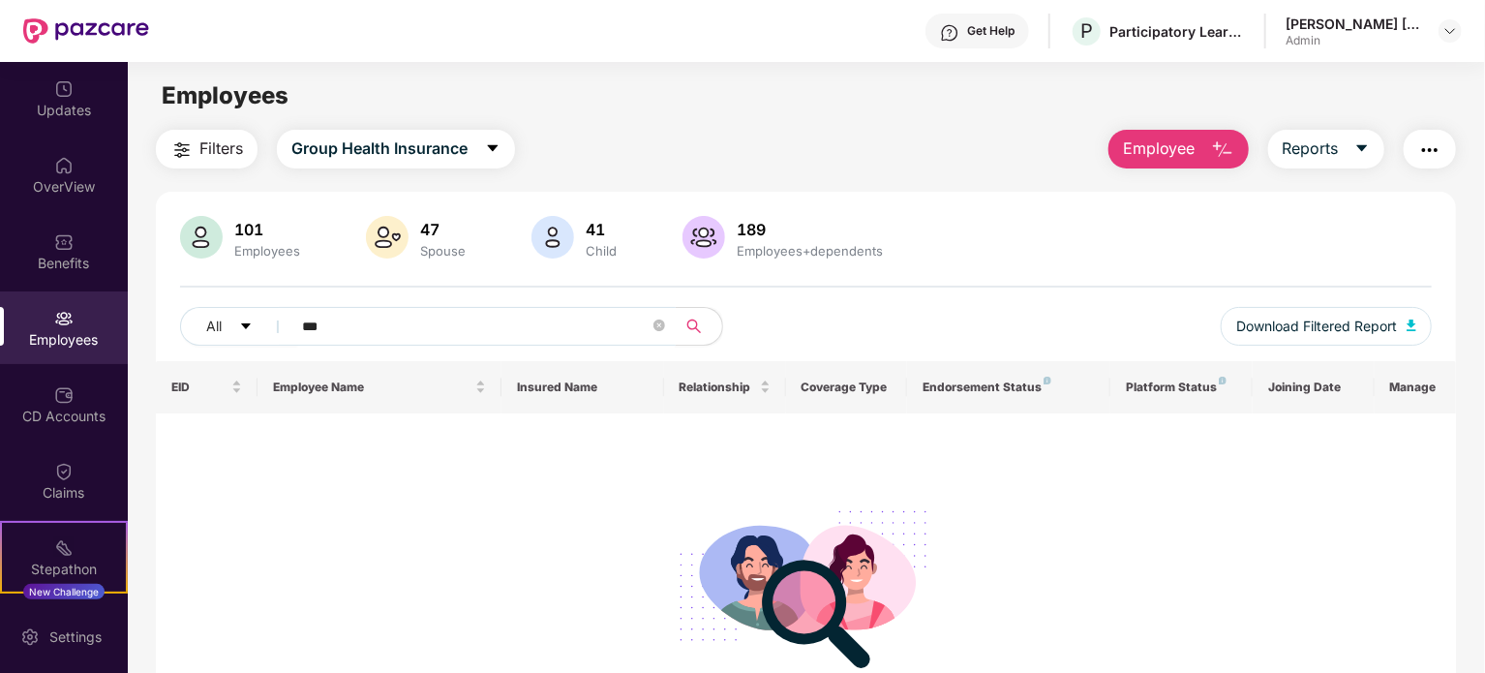
click at [408, 318] on input "***" at bounding box center [476, 326] width 348 height 29
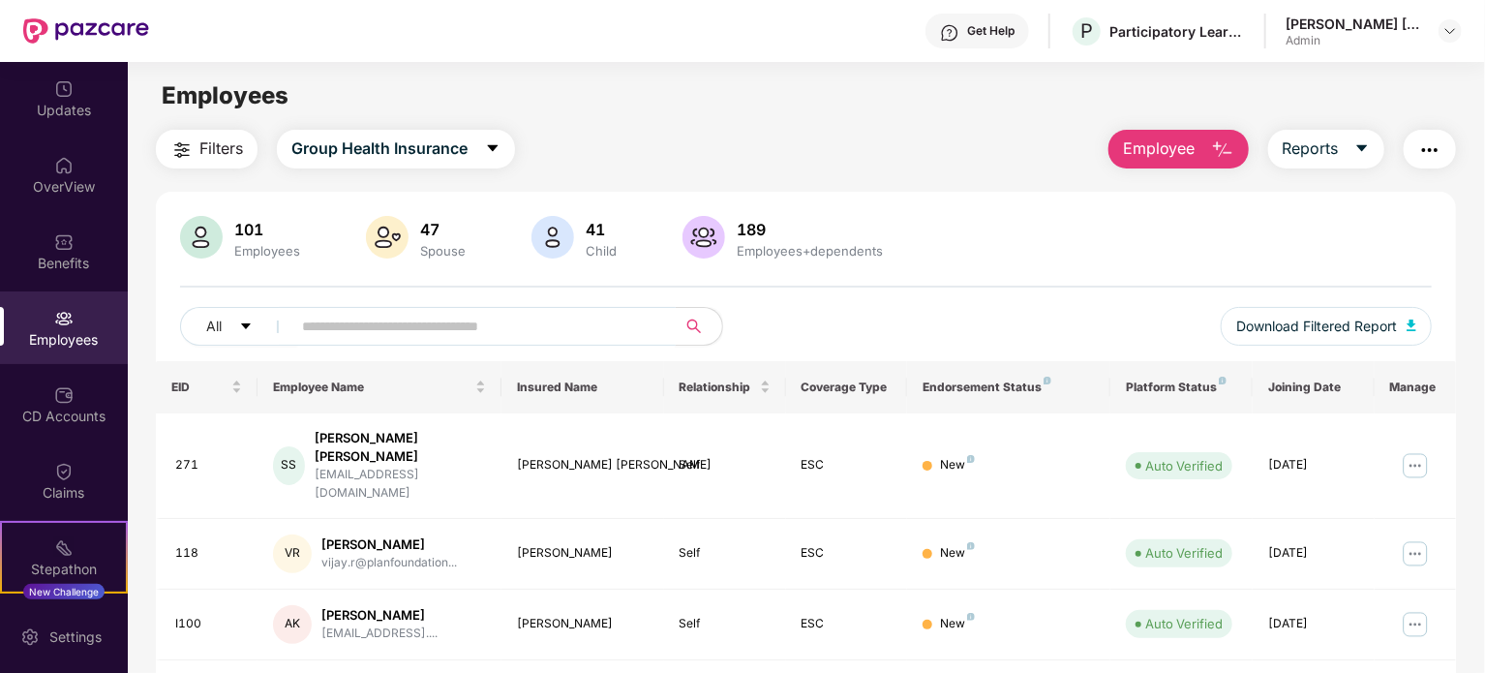
click at [589, 323] on input "text" at bounding box center [476, 326] width 348 height 29
type input "*"
click at [1184, 146] on span "Employee" at bounding box center [1159, 149] width 73 height 24
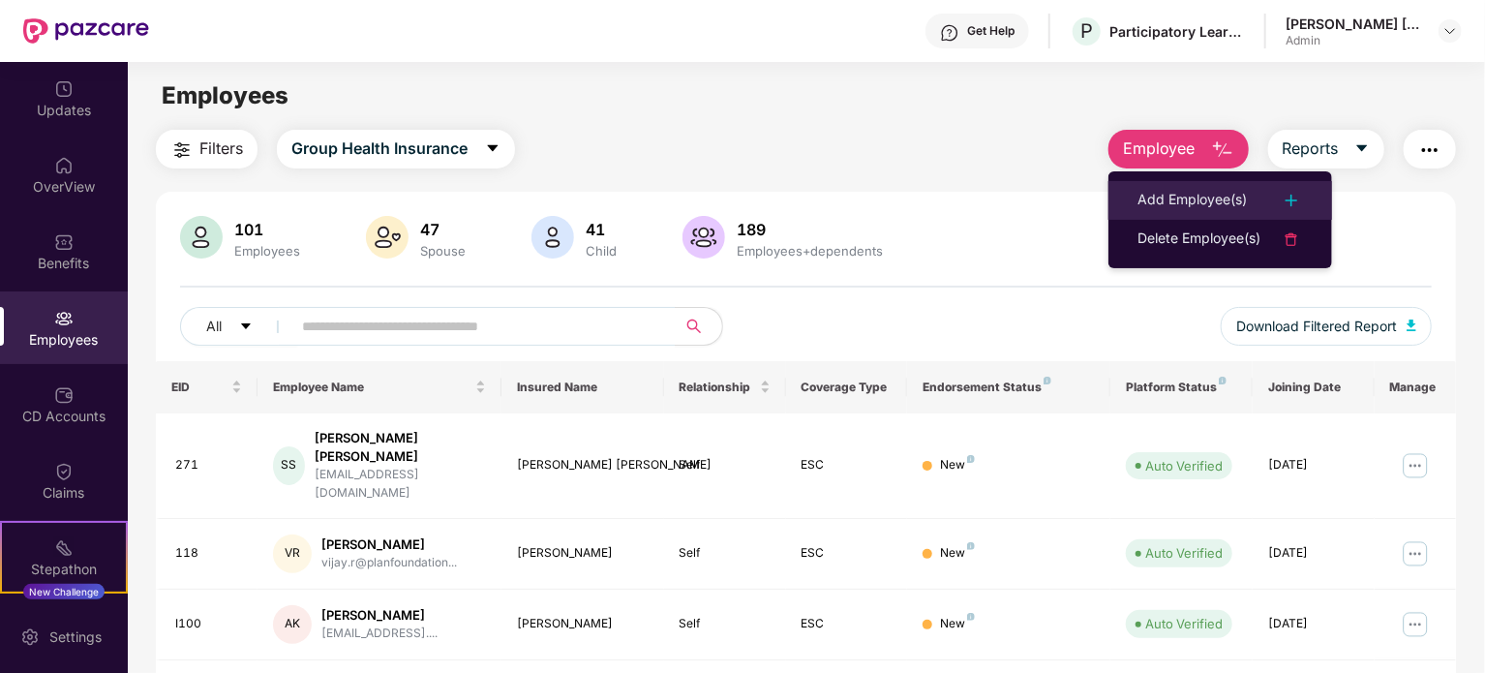
click at [1205, 197] on div "Add Employee(s)" at bounding box center [1192, 200] width 109 height 23
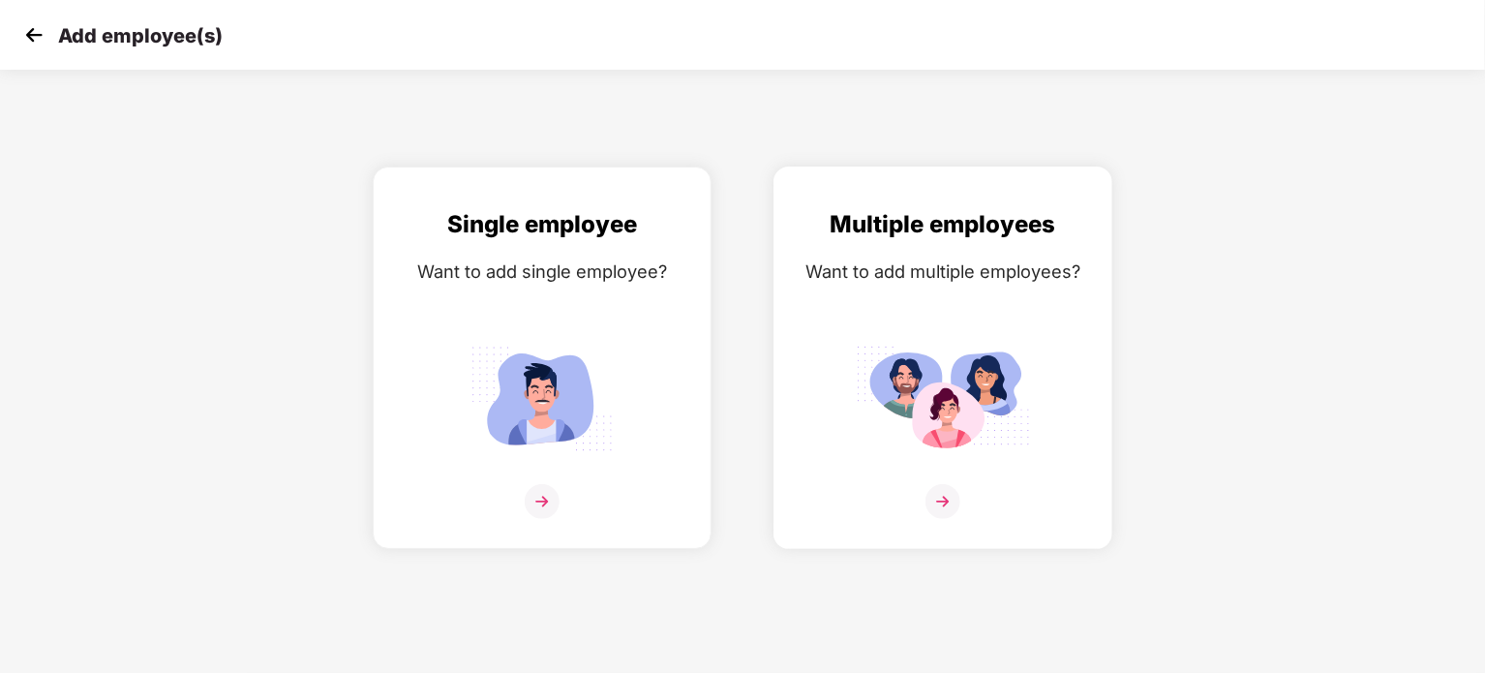
click at [950, 429] on img at bounding box center [943, 398] width 174 height 121
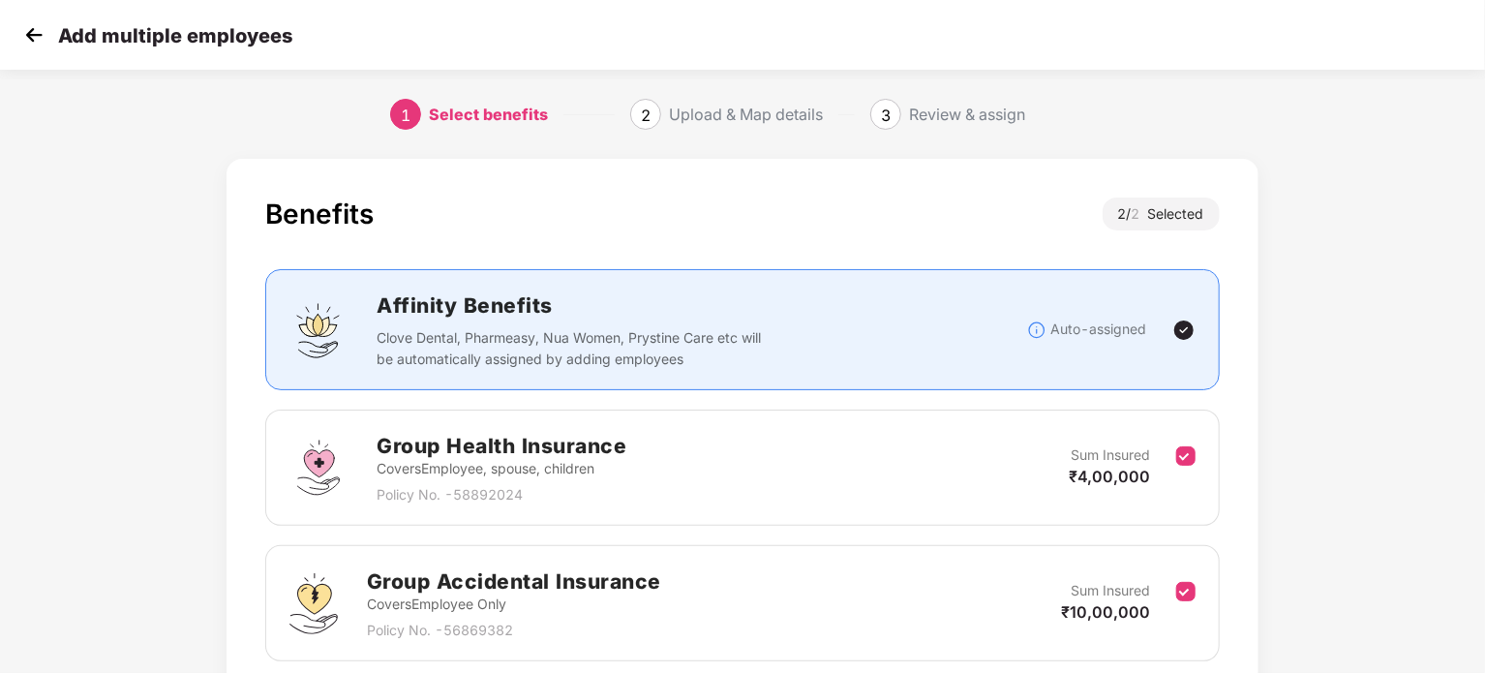
scroll to position [155, 0]
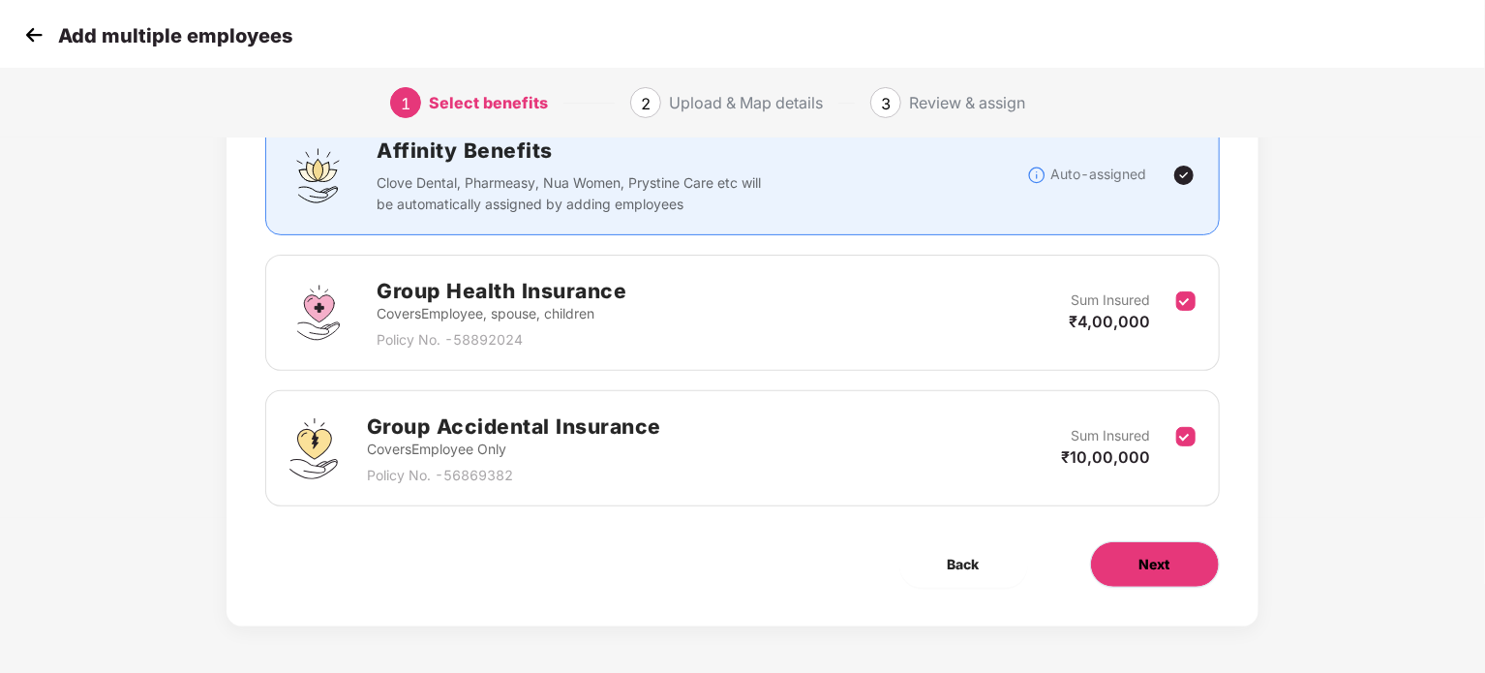
click at [1134, 566] on button "Next" at bounding box center [1155, 564] width 130 height 46
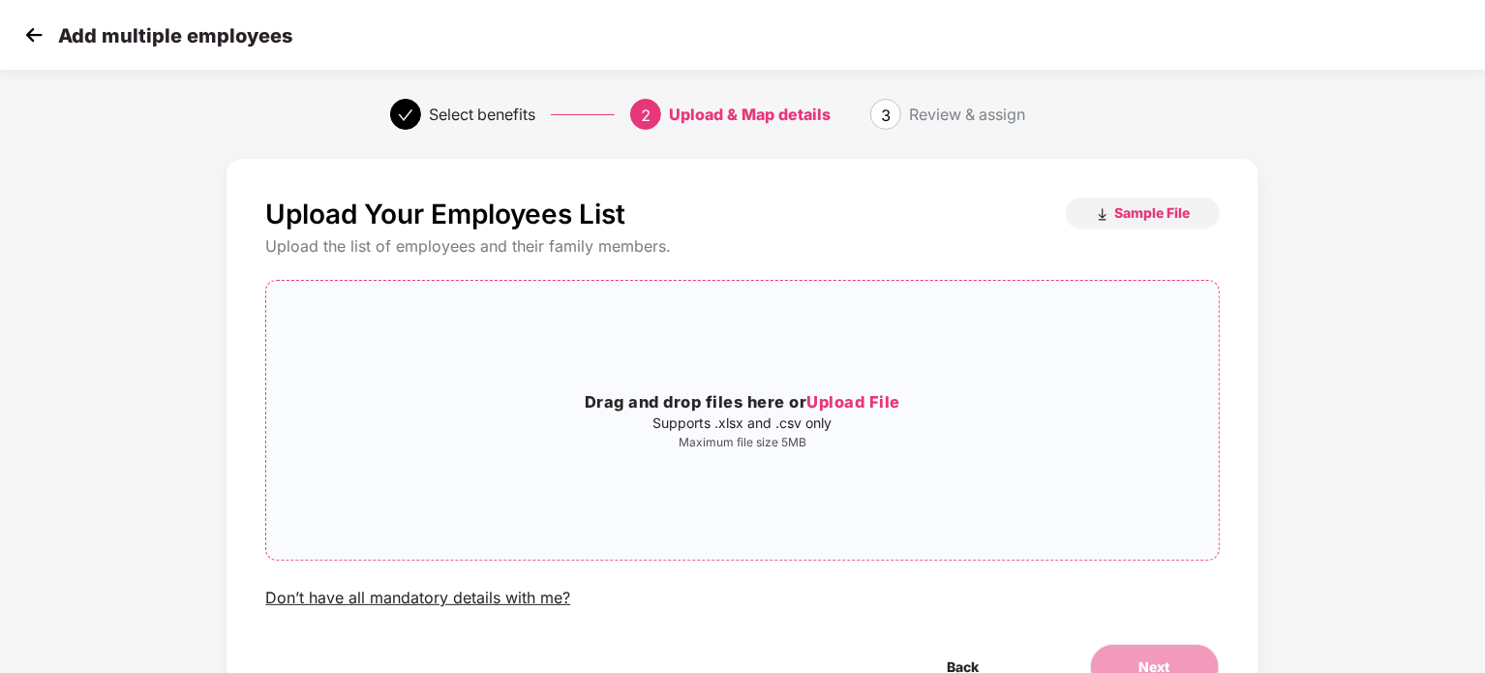
click at [846, 402] on span "Upload File" at bounding box center [854, 401] width 94 height 19
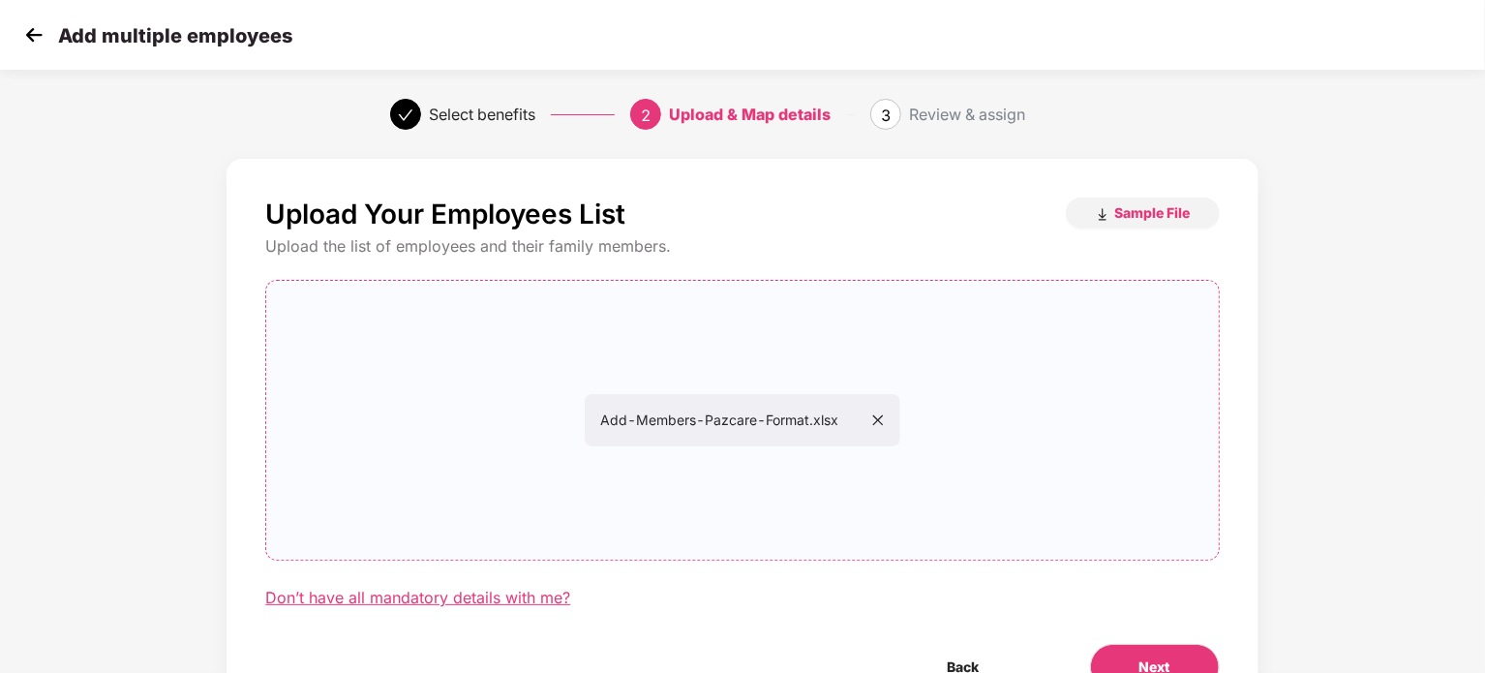
click at [444, 602] on div "Don’t have all mandatory details with me?" at bounding box center [417, 598] width 305 height 20
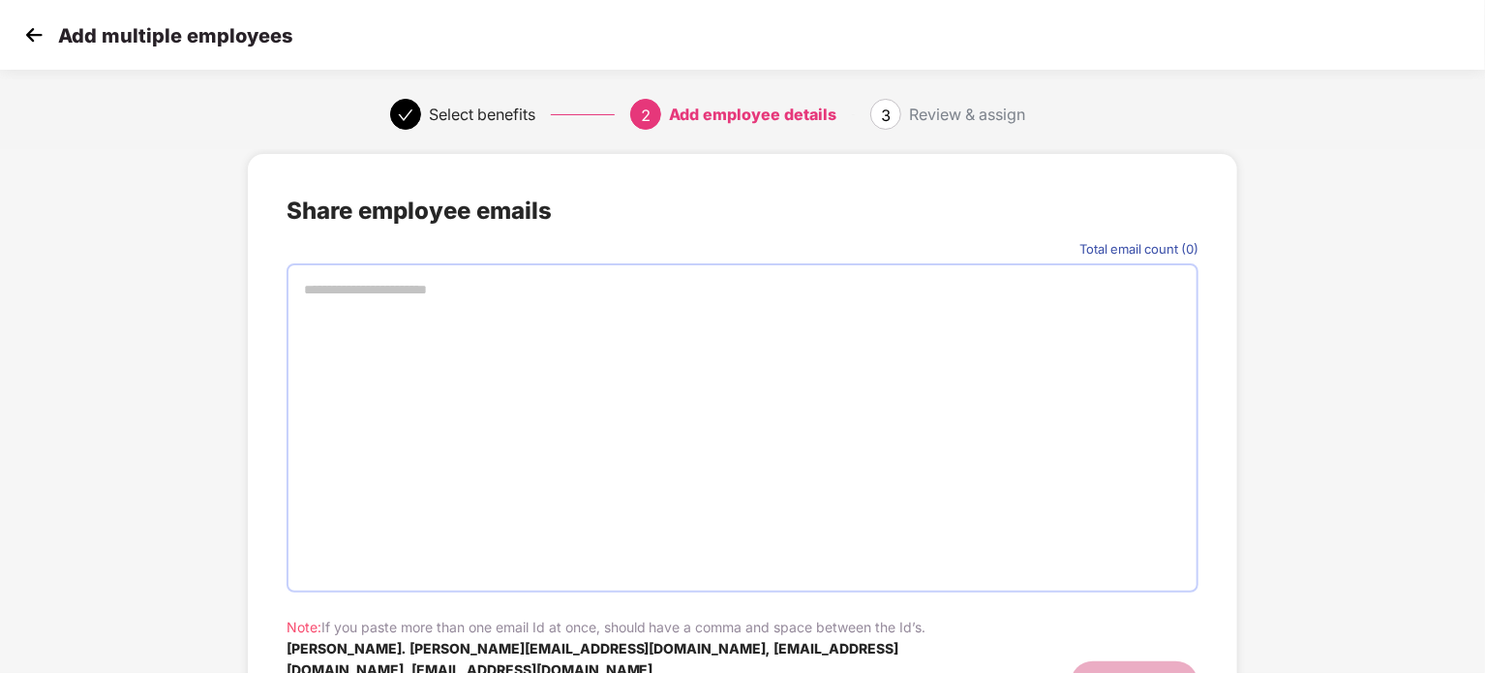
click at [837, 213] on div "Share employee emails" at bounding box center [743, 211] width 913 height 37
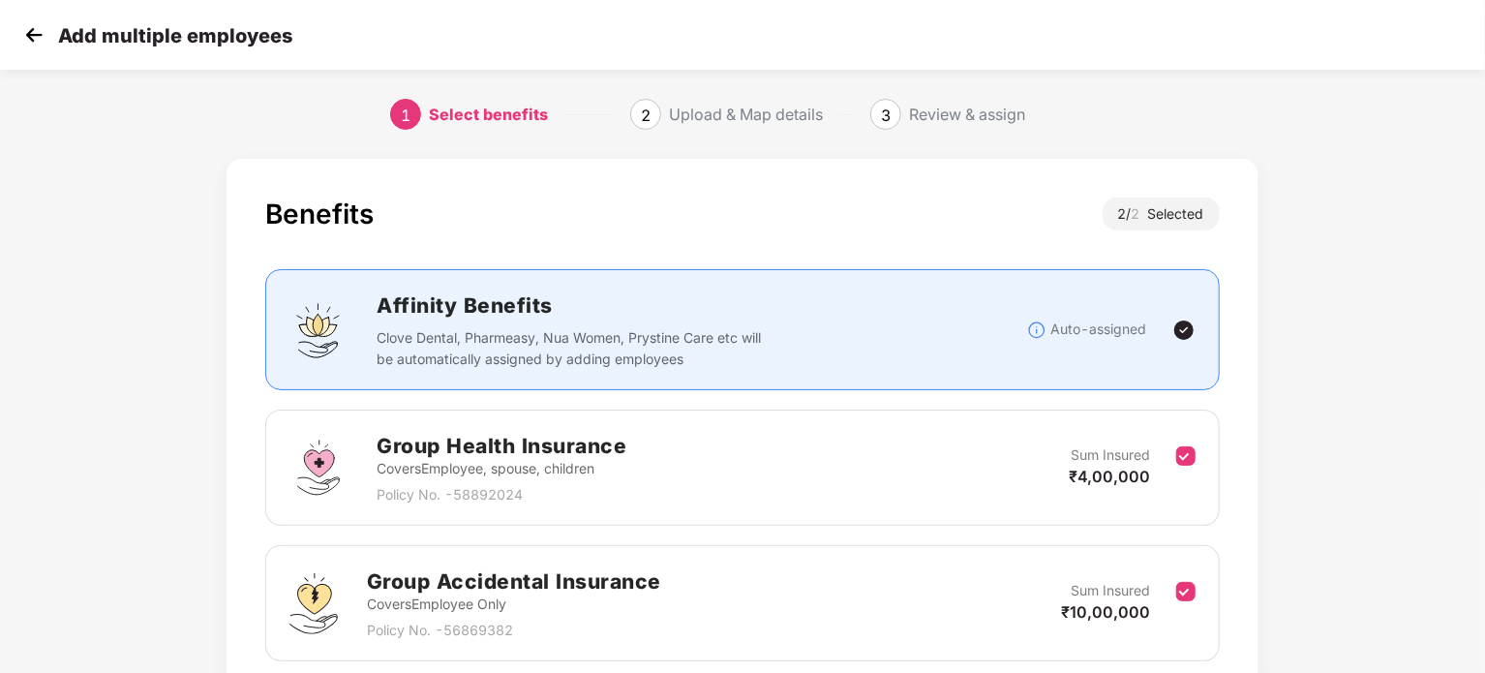
scroll to position [155, 0]
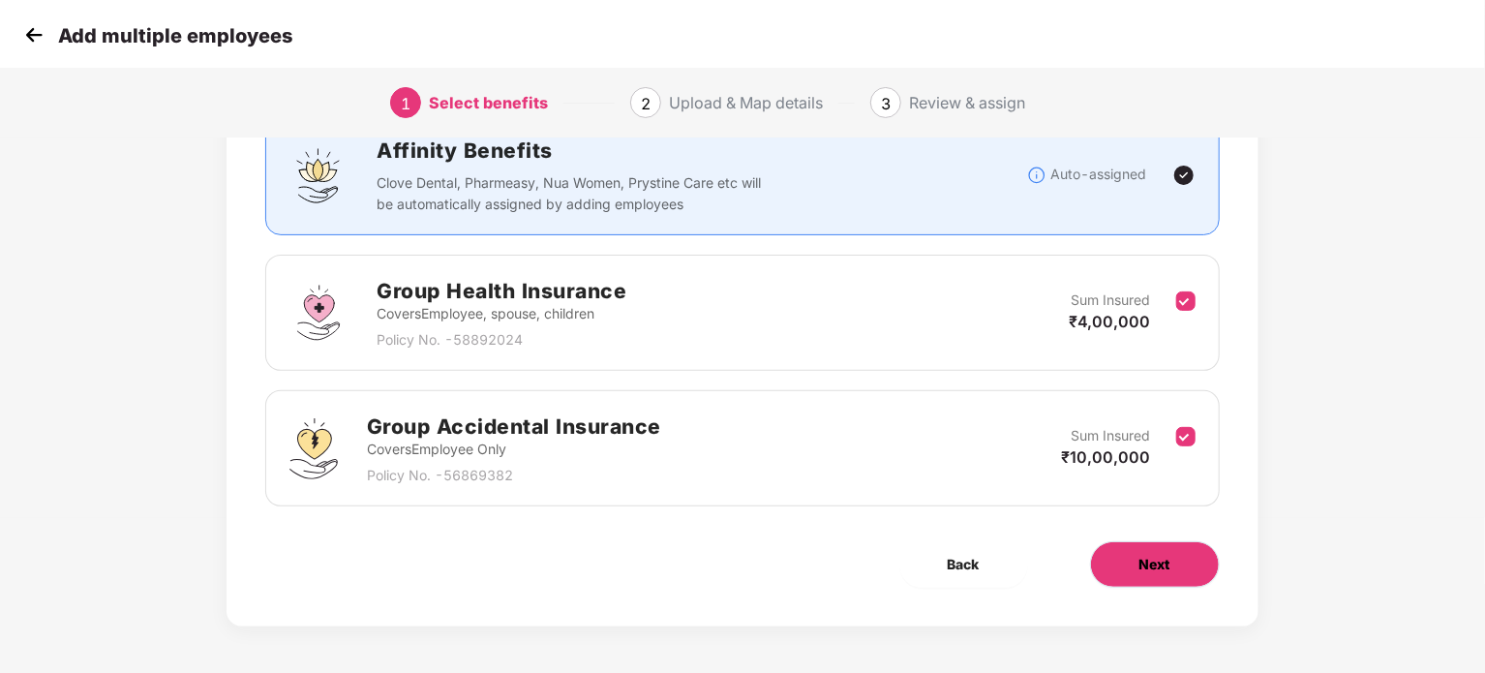
click at [1165, 568] on span "Next" at bounding box center [1155, 564] width 31 height 21
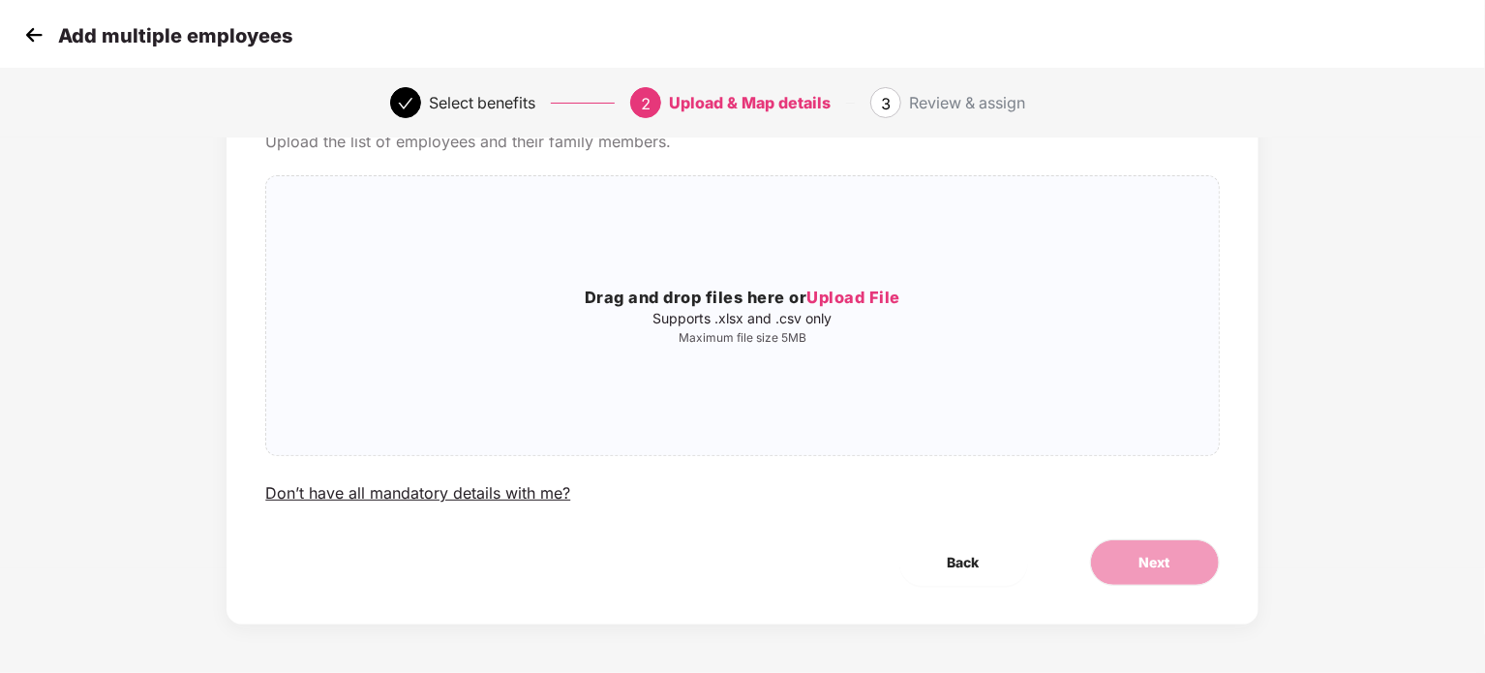
scroll to position [0, 0]
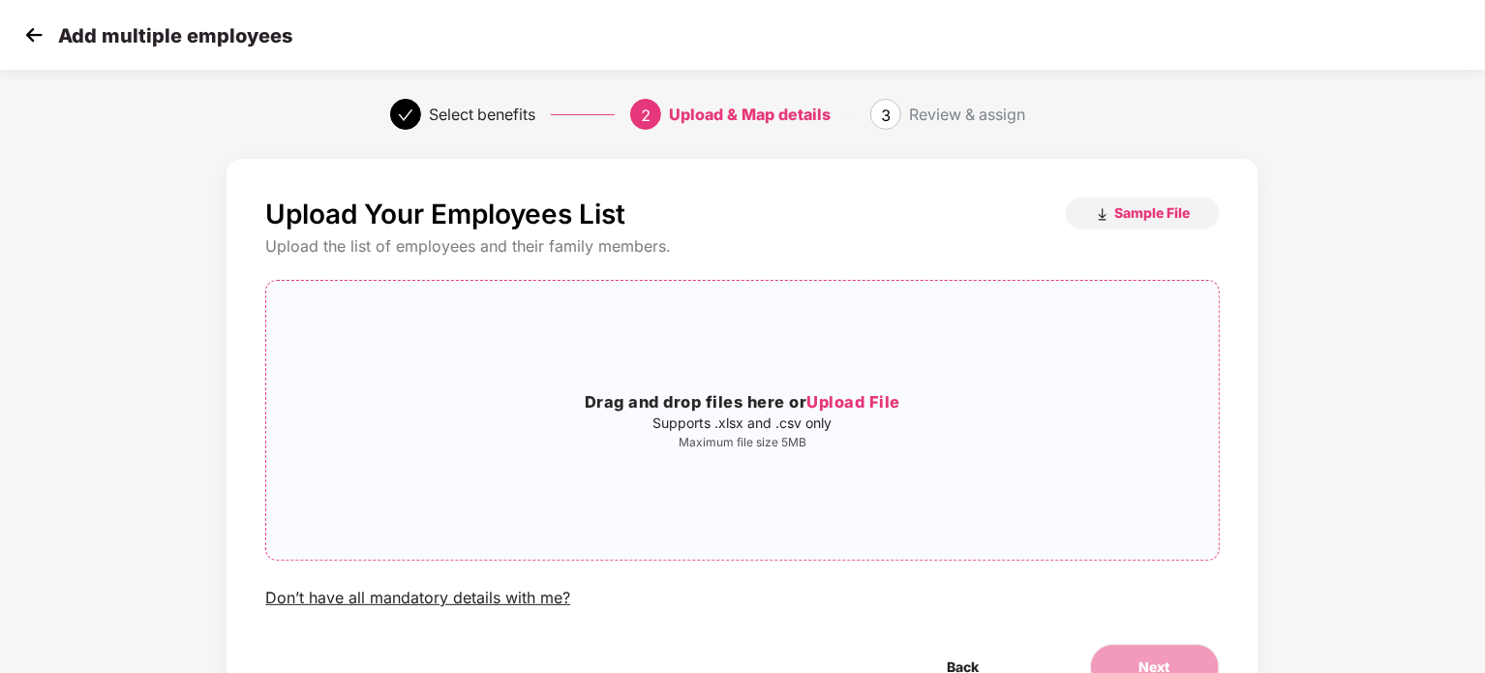
click at [851, 404] on span "Upload File" at bounding box center [854, 401] width 94 height 19
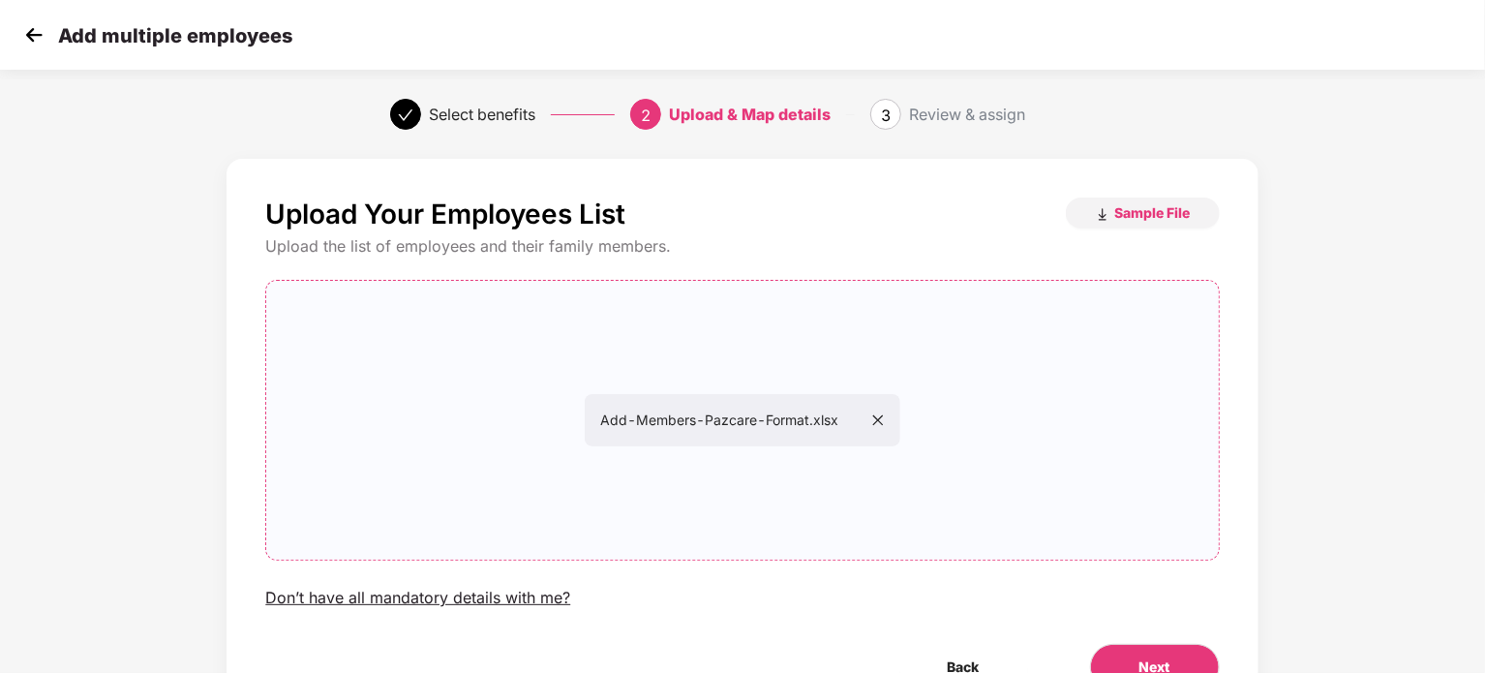
scroll to position [105, 0]
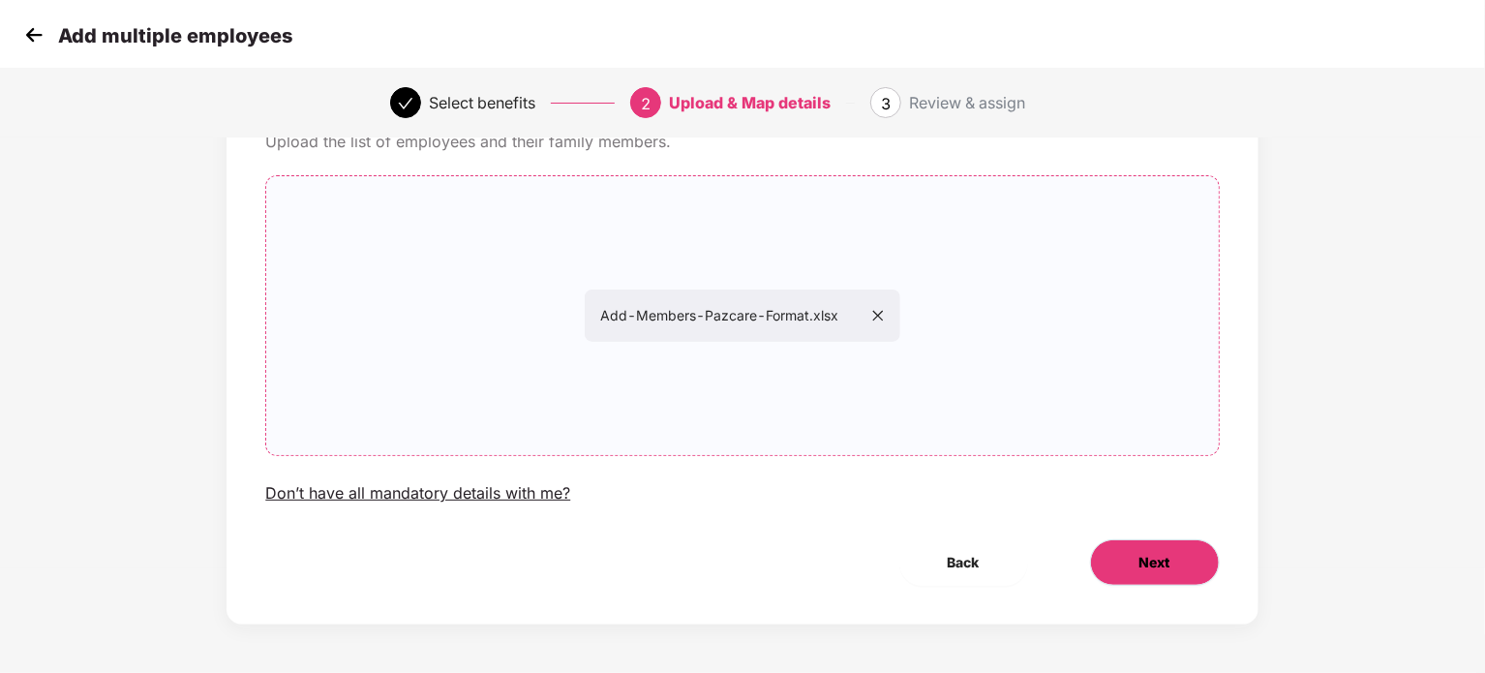
click at [1122, 559] on button "Next" at bounding box center [1155, 562] width 130 height 46
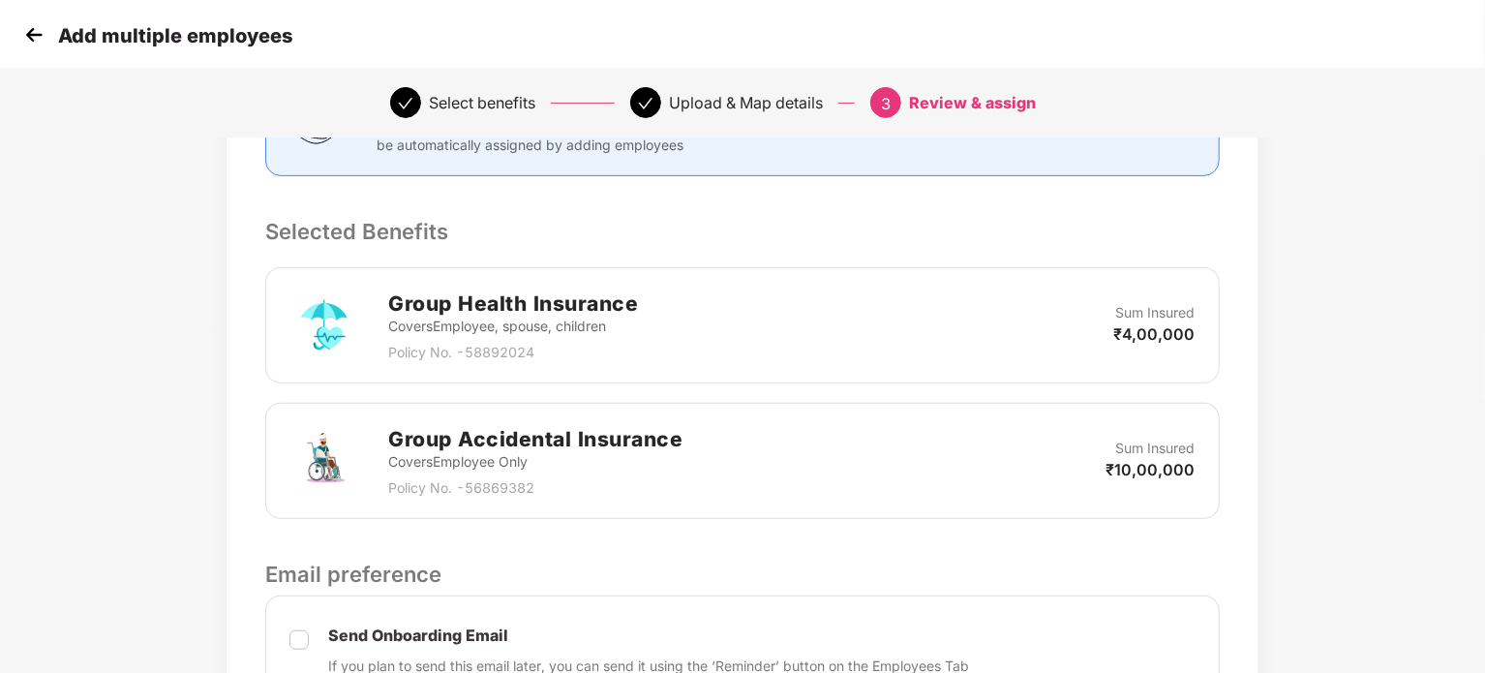
scroll to position [727, 0]
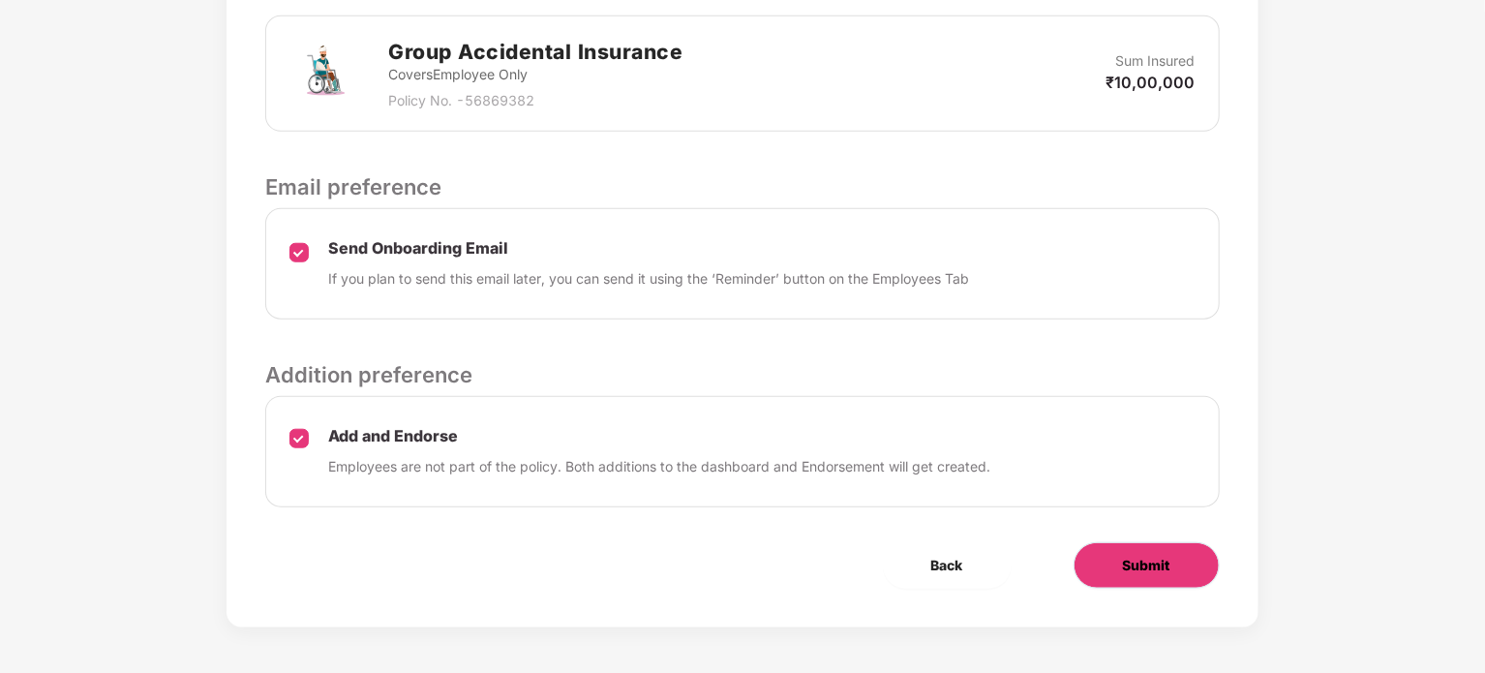
click at [1195, 572] on button "Submit" at bounding box center [1147, 565] width 146 height 46
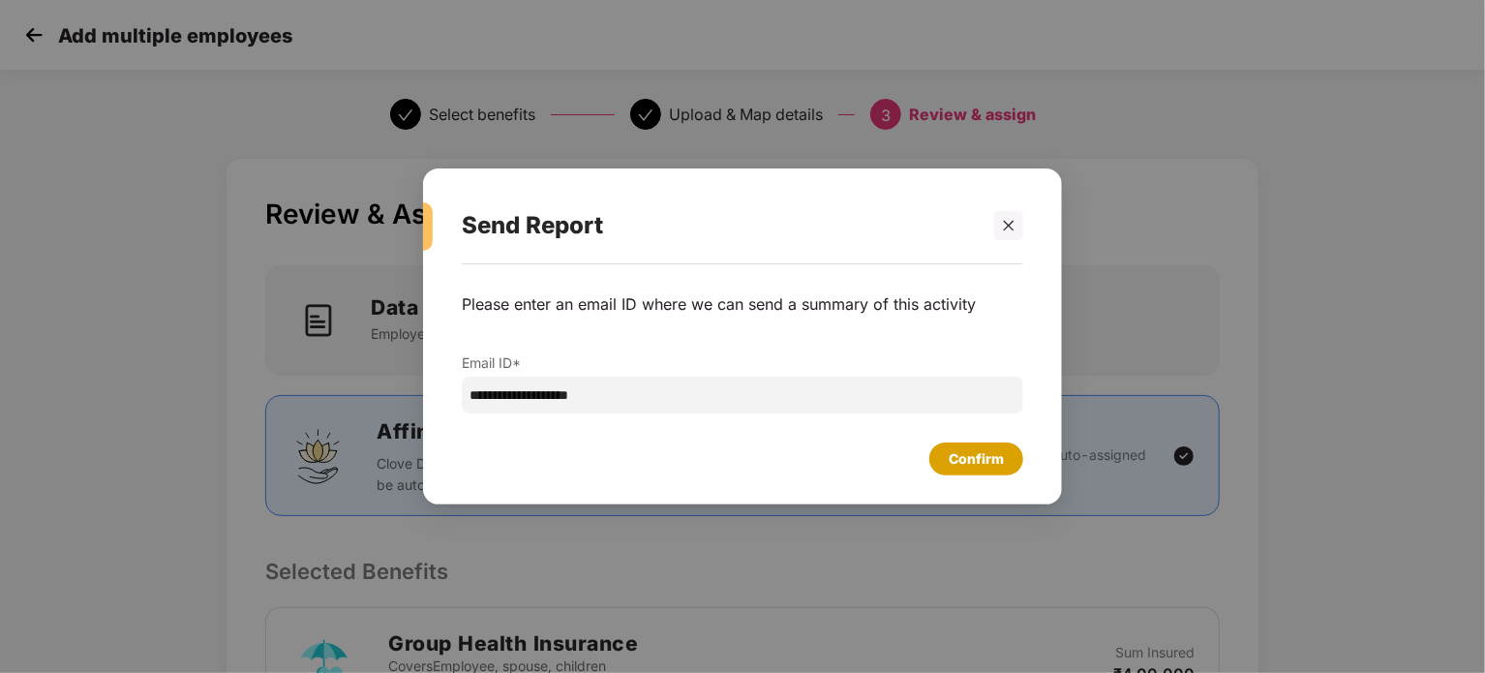
click at [955, 464] on div "Confirm" at bounding box center [976, 458] width 55 height 21
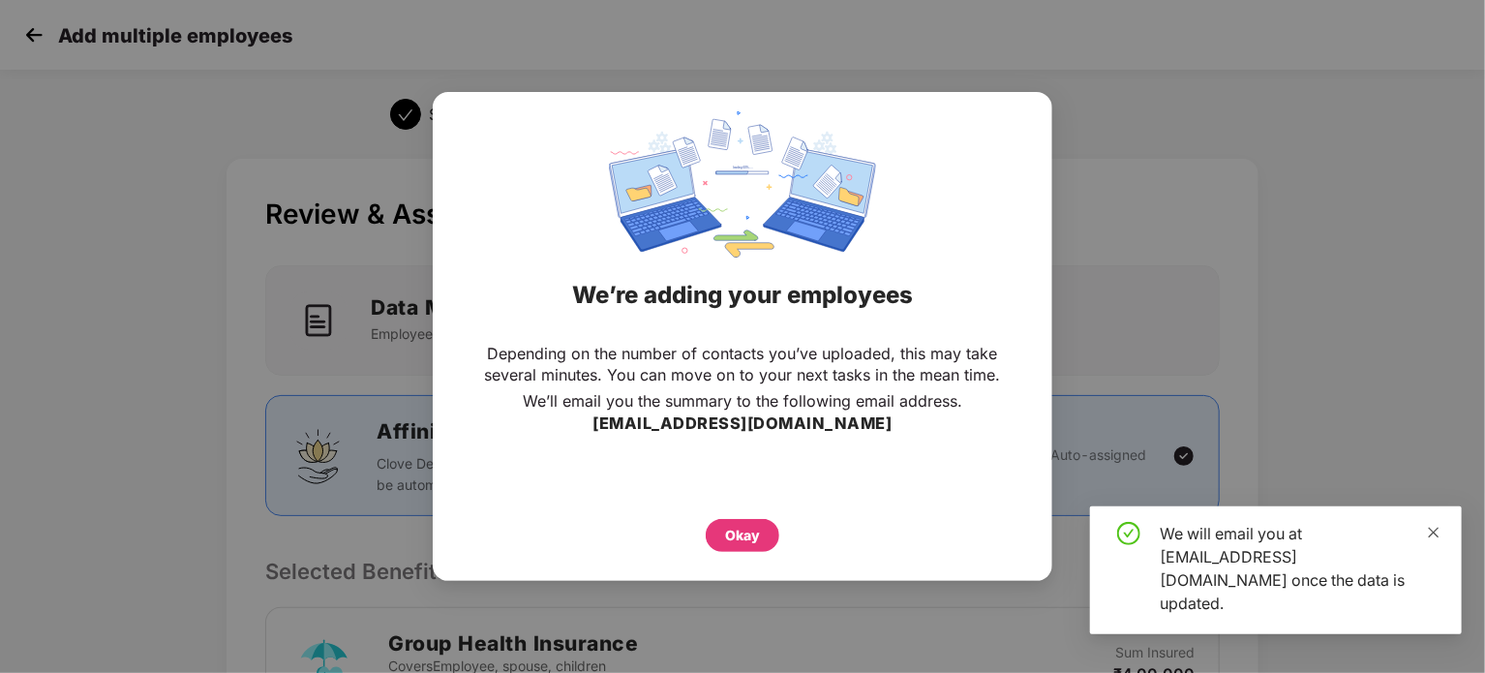
click at [1439, 539] on icon "close" at bounding box center [1434, 533] width 14 height 14
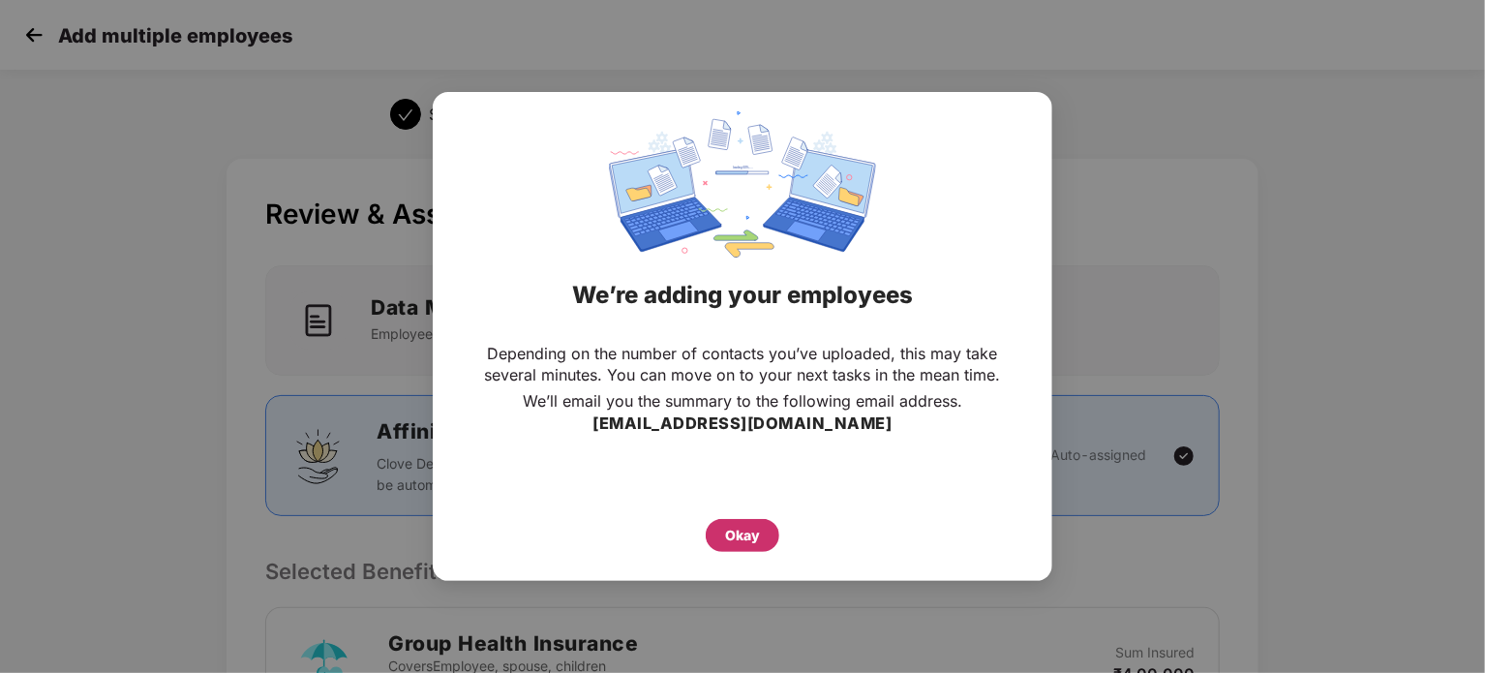
click at [737, 532] on div "Okay" at bounding box center [742, 535] width 35 height 21
